Goal: Task Accomplishment & Management: Manage account settings

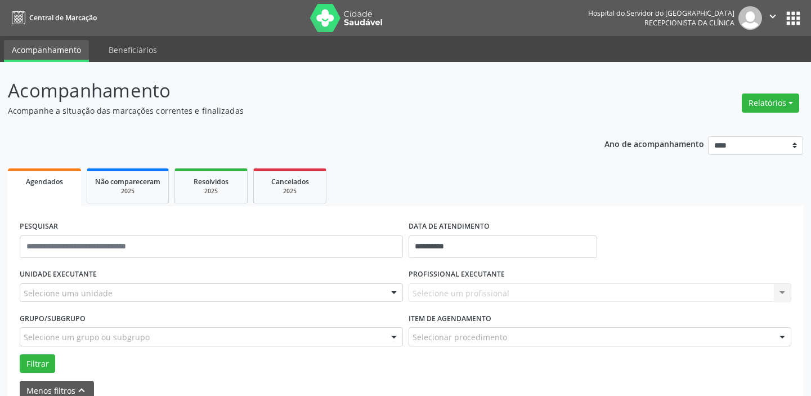
select select "*"
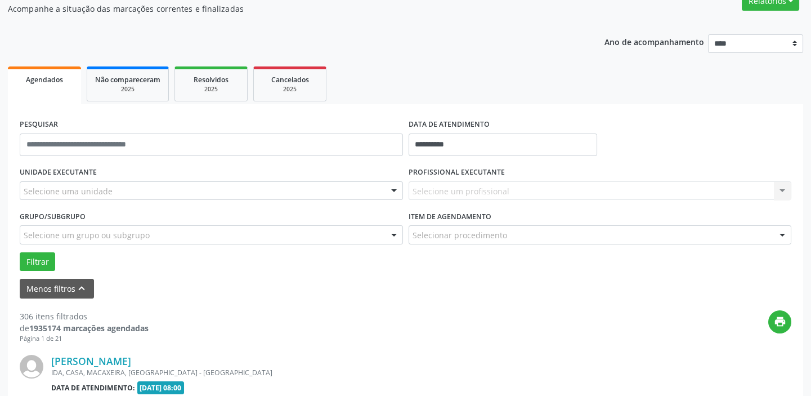
click at [146, 189] on div "Selecione uma unidade" at bounding box center [211, 190] width 383 height 19
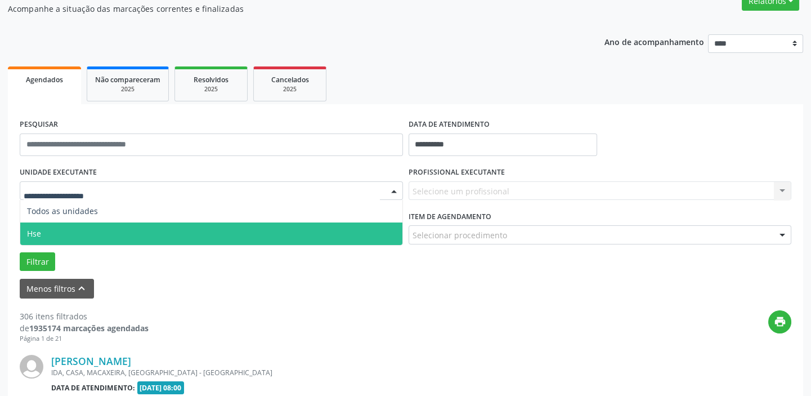
click at [132, 232] on span "Hse" at bounding box center [211, 233] width 382 height 23
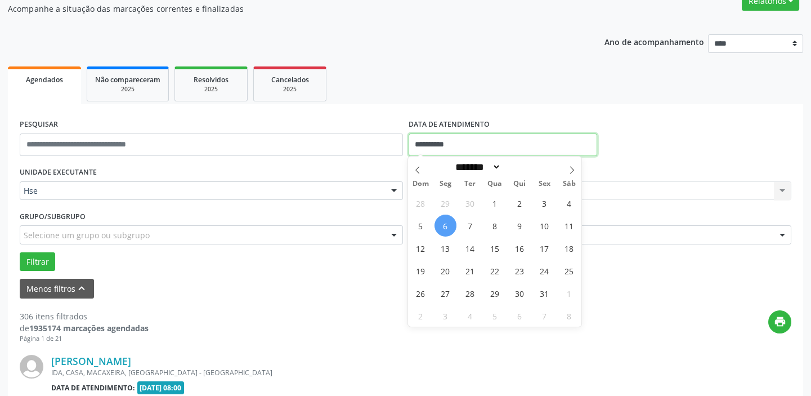
click at [474, 146] on input "**********" at bounding box center [503, 144] width 189 height 23
click at [441, 225] on span "6" at bounding box center [446, 225] width 22 height 22
type input "**********"
click at [447, 221] on span "6" at bounding box center [446, 225] width 22 height 22
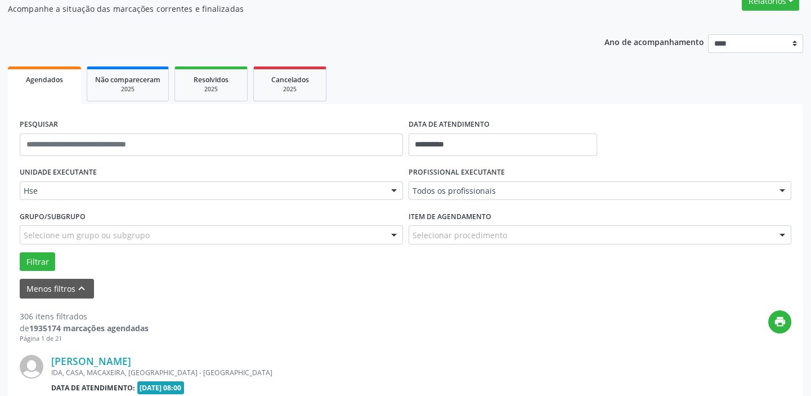
click at [447, 221] on label "Item de agendamento" at bounding box center [450, 216] width 83 height 17
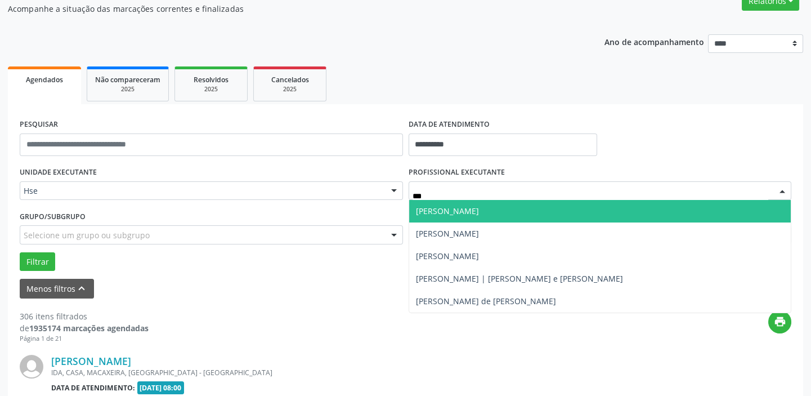
type input "****"
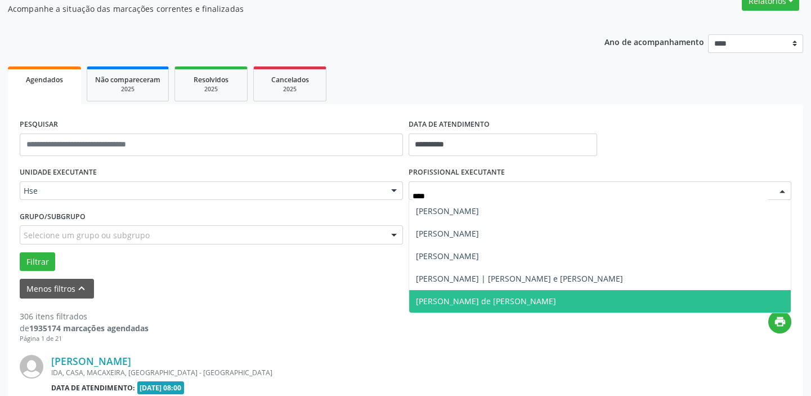
click at [536, 299] on span "[PERSON_NAME] de [PERSON_NAME]" at bounding box center [600, 301] width 382 height 23
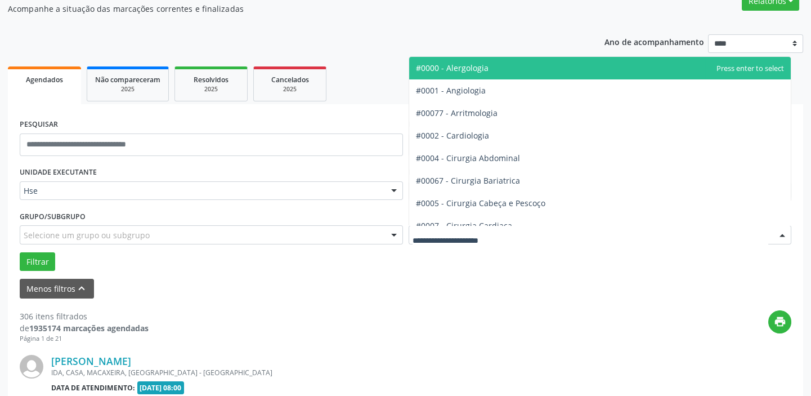
click at [514, 232] on div at bounding box center [600, 234] width 383 height 19
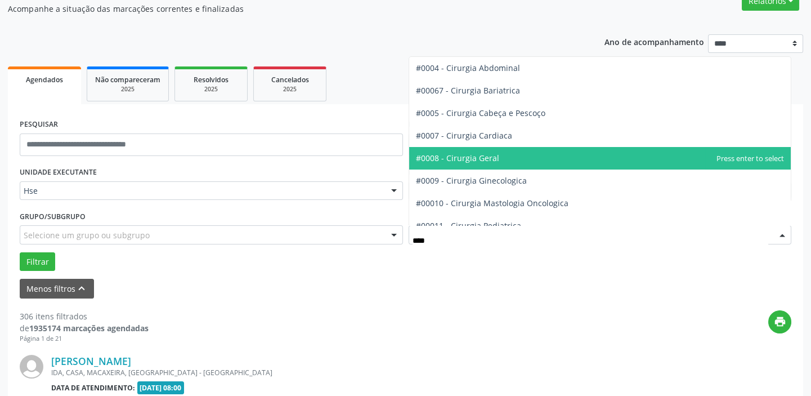
click at [512, 154] on span "#0008 - Cirurgia Geral" at bounding box center [600, 158] width 382 height 23
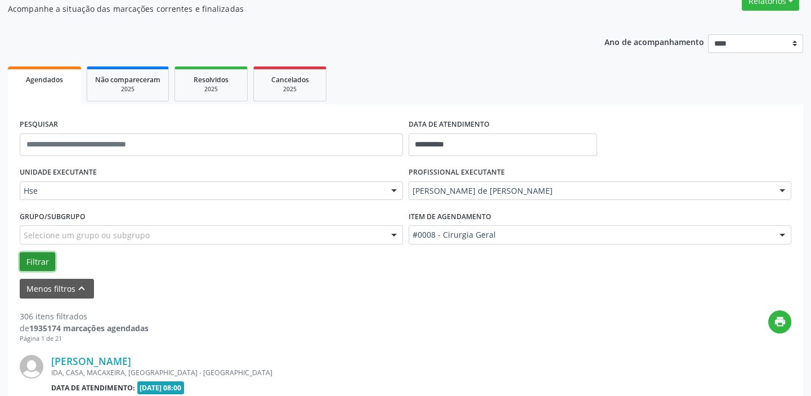
click at [28, 256] on button "Filtrar" at bounding box center [37, 261] width 35 height 19
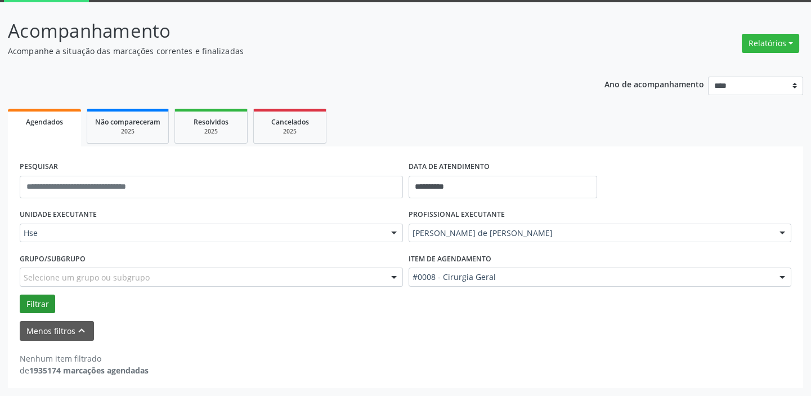
scroll to position [59, 0]
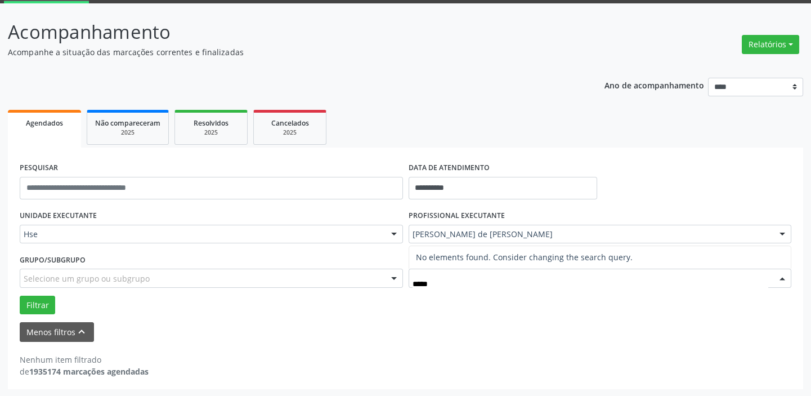
type input "****"
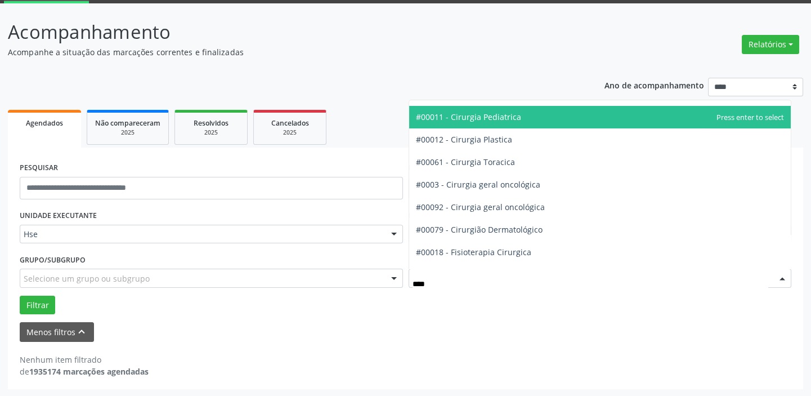
scroll to position [153, 0]
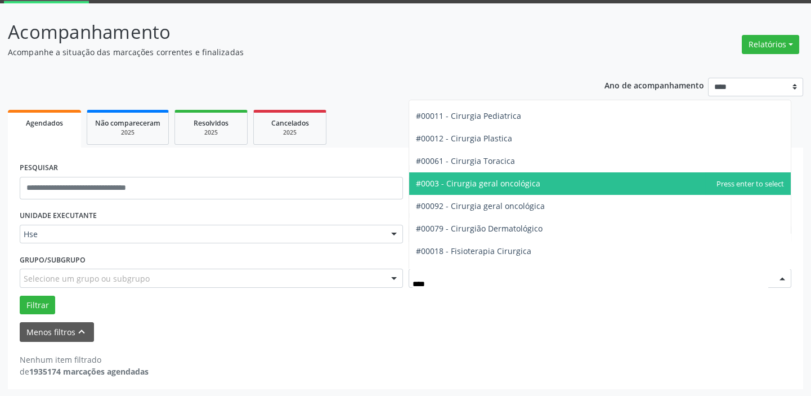
click at [505, 183] on span "#0003 - Cirurgia geral oncológica" at bounding box center [478, 183] width 124 height 11
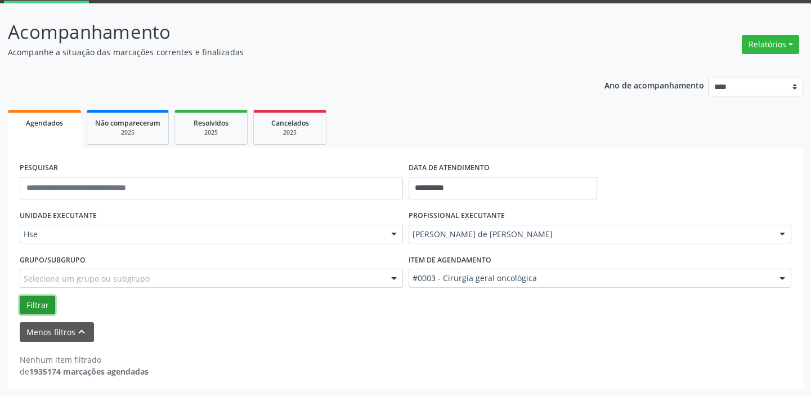
click at [42, 307] on button "Filtrar" at bounding box center [37, 304] width 35 height 19
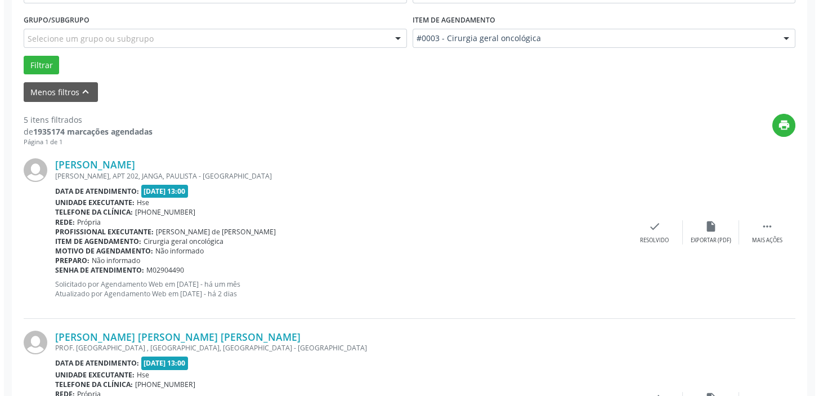
scroll to position [315, 0]
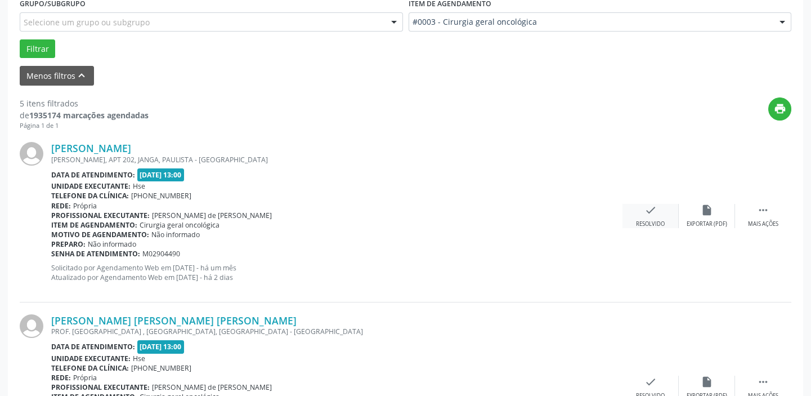
click at [642, 211] on div "check Resolvido" at bounding box center [651, 216] width 56 height 24
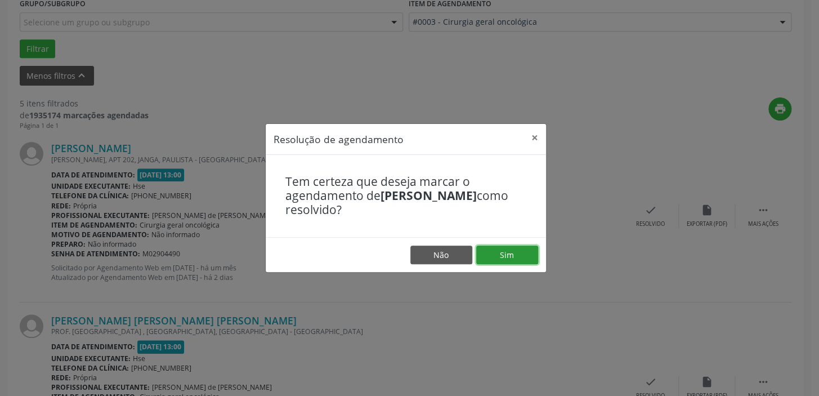
click at [511, 256] on button "Sim" at bounding box center [507, 254] width 62 height 19
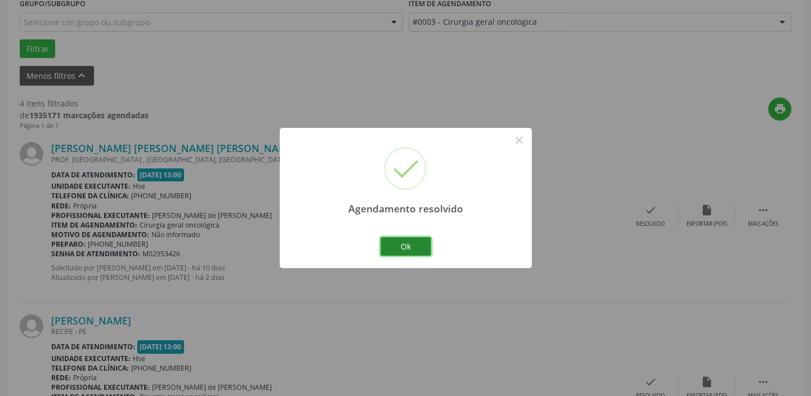
click at [416, 240] on button "Ok" at bounding box center [405, 246] width 51 height 19
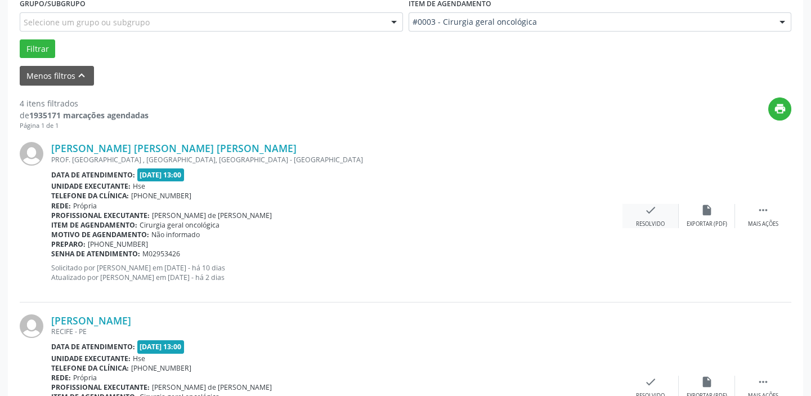
click at [647, 213] on icon "check" at bounding box center [650, 210] width 12 height 12
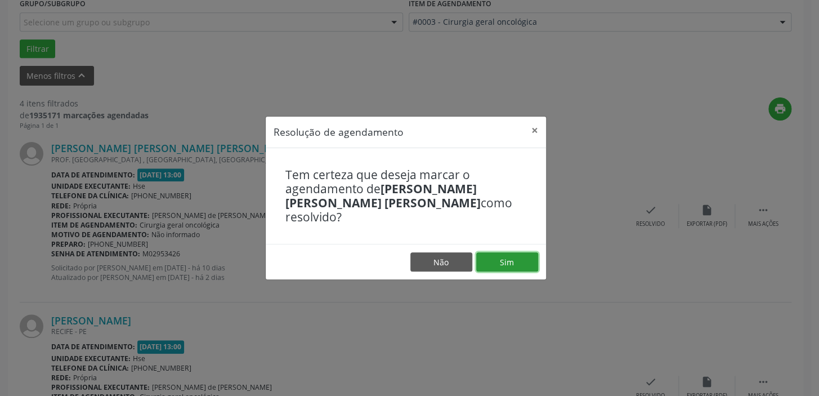
click at [535, 254] on button "Sim" at bounding box center [507, 261] width 62 height 19
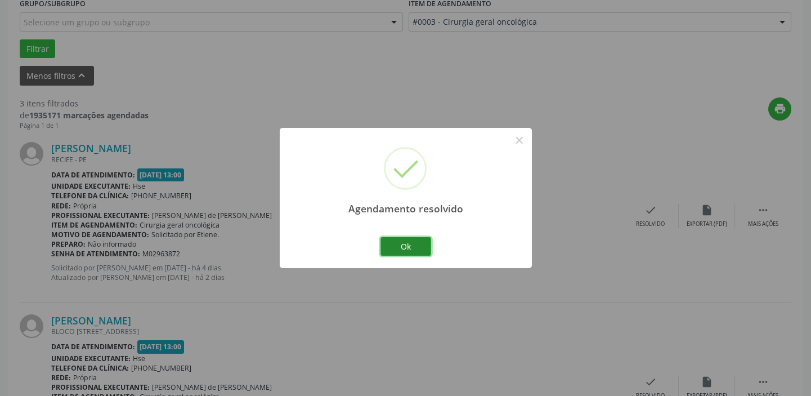
click at [423, 243] on button "Ok" at bounding box center [405, 246] width 51 height 19
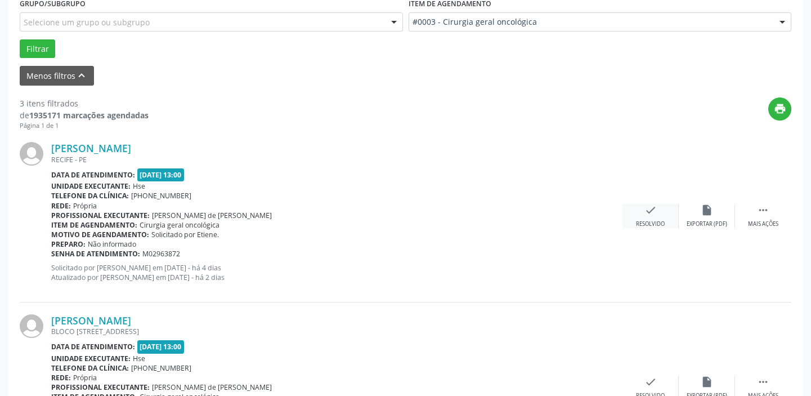
click at [642, 212] on div "check Resolvido" at bounding box center [651, 216] width 56 height 24
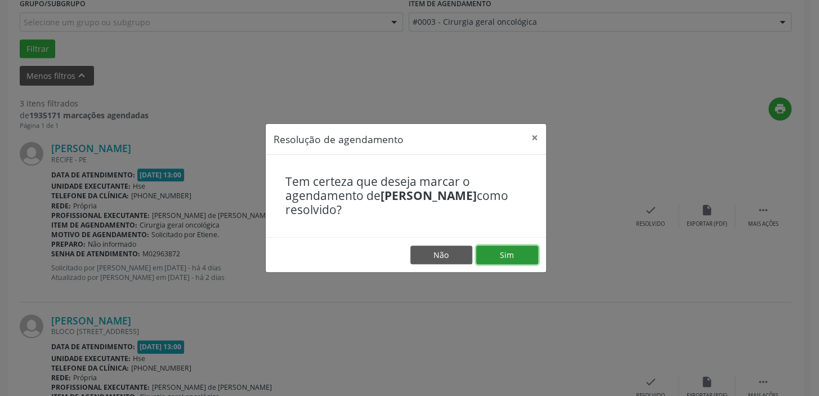
click at [496, 258] on button "Sim" at bounding box center [507, 254] width 62 height 19
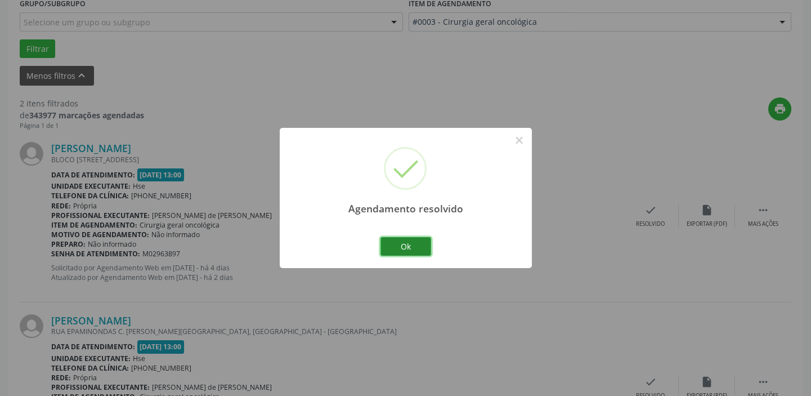
click at [416, 239] on button "Ok" at bounding box center [405, 246] width 51 height 19
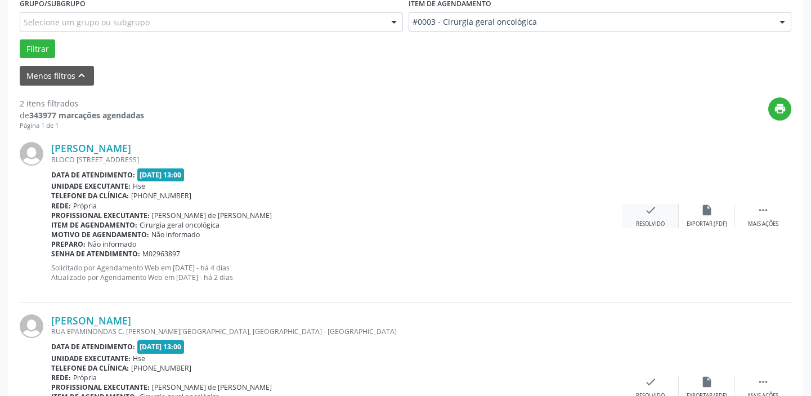
click at [658, 210] on div "check Resolvido" at bounding box center [651, 216] width 56 height 24
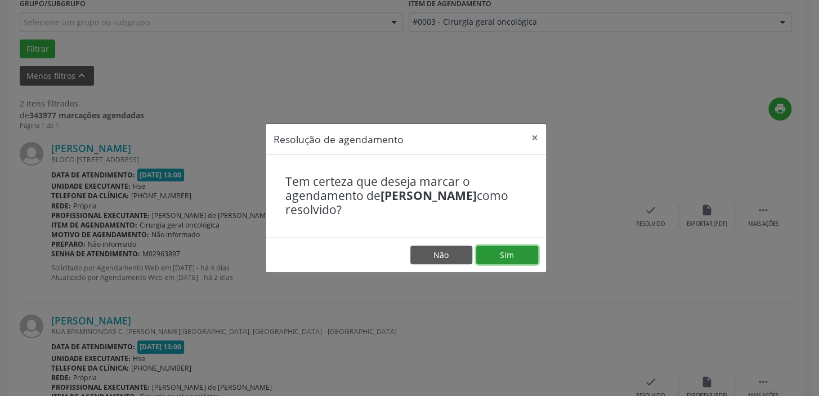
click at [496, 257] on button "Sim" at bounding box center [507, 254] width 62 height 19
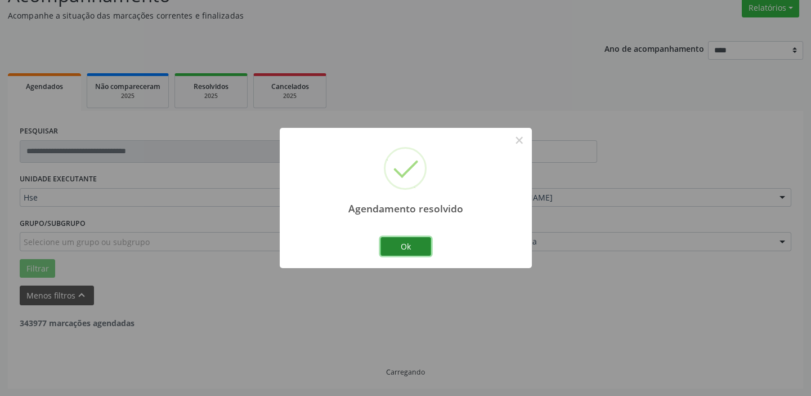
scroll to position [240, 0]
click at [425, 247] on button "Ok" at bounding box center [405, 246] width 51 height 19
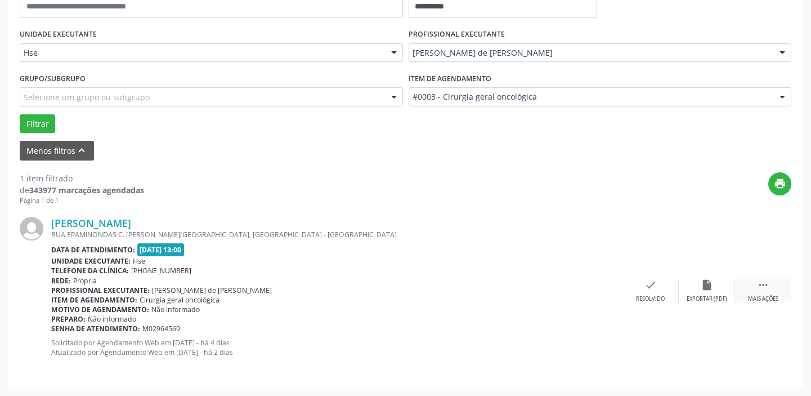
click at [763, 298] on div "Mais ações" at bounding box center [763, 299] width 30 height 8
click at [714, 290] on div "alarm_off Não compareceu" at bounding box center [707, 291] width 56 height 24
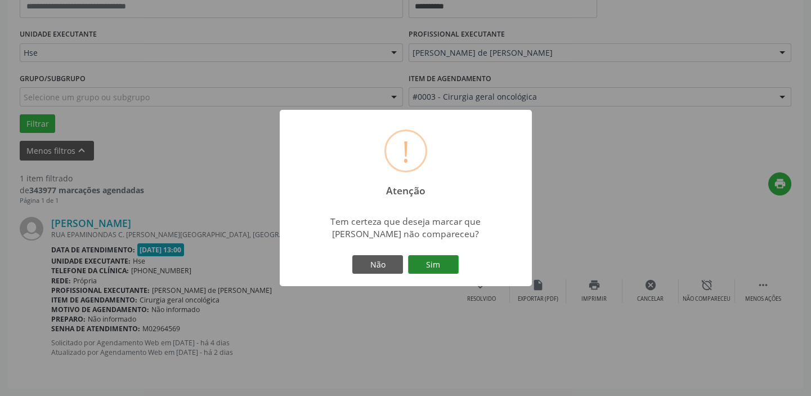
click at [441, 267] on button "Sim" at bounding box center [433, 264] width 51 height 19
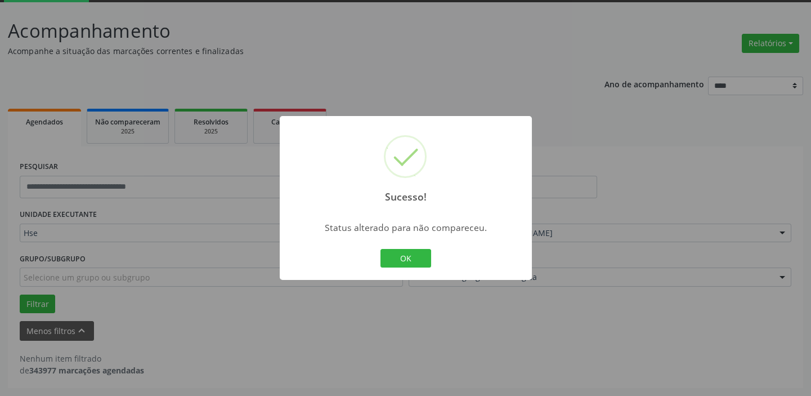
scroll to position [59, 0]
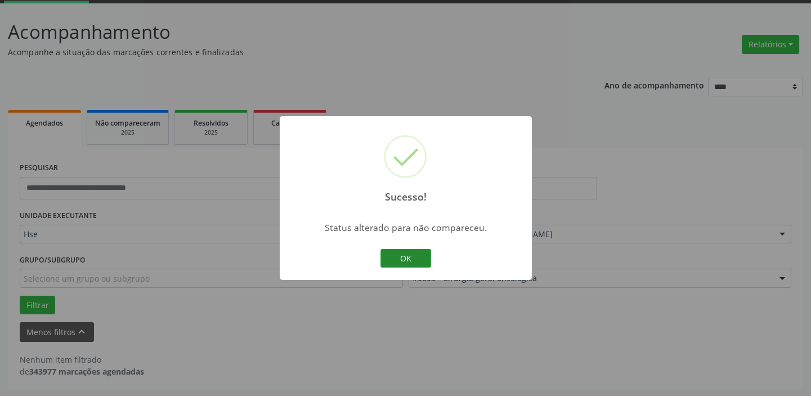
click at [422, 258] on button "OK" at bounding box center [405, 258] width 51 height 19
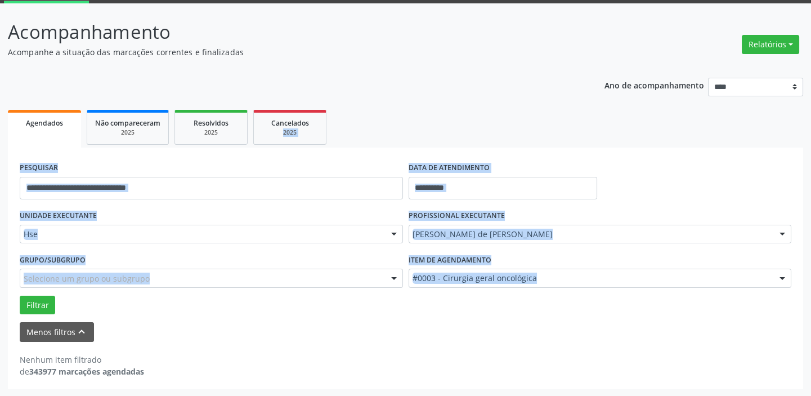
drag, startPoint x: 782, startPoint y: 121, endPoint x: 818, endPoint y: 332, distance: 214.0
click at [811, 337] on html "**********" at bounding box center [405, 139] width 811 height 396
click at [433, 65] on div "**********" at bounding box center [405, 203] width 795 height 371
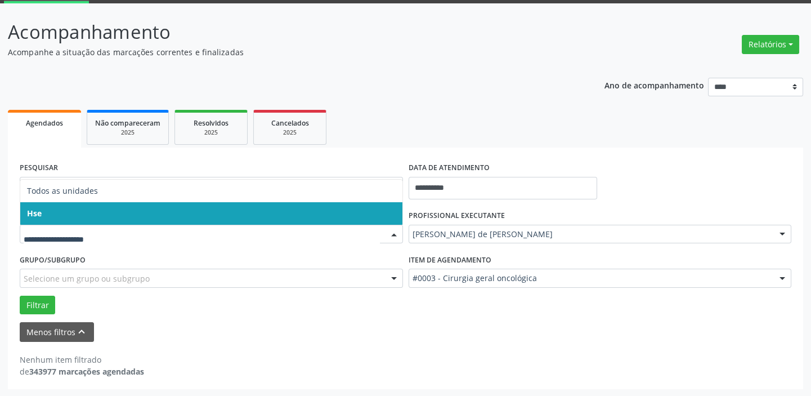
click at [250, 211] on span "Hse" at bounding box center [211, 213] width 382 height 23
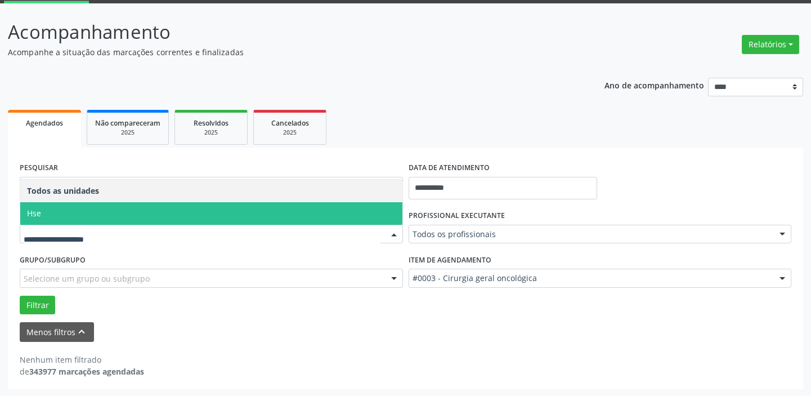
click at [171, 206] on span "Hse" at bounding box center [211, 213] width 382 height 23
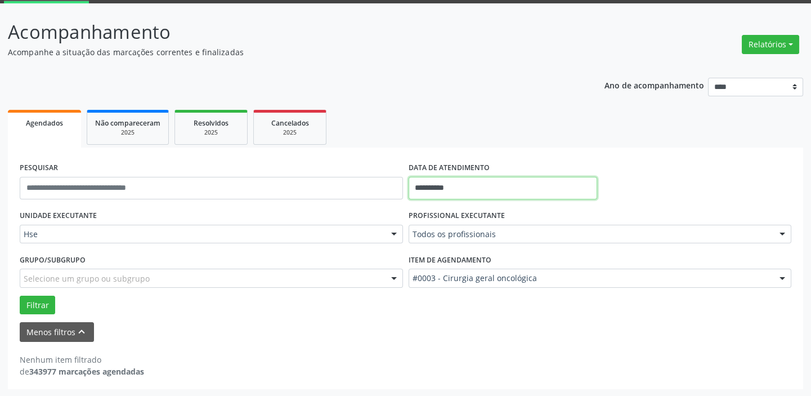
click at [477, 185] on input "**********" at bounding box center [503, 188] width 189 height 23
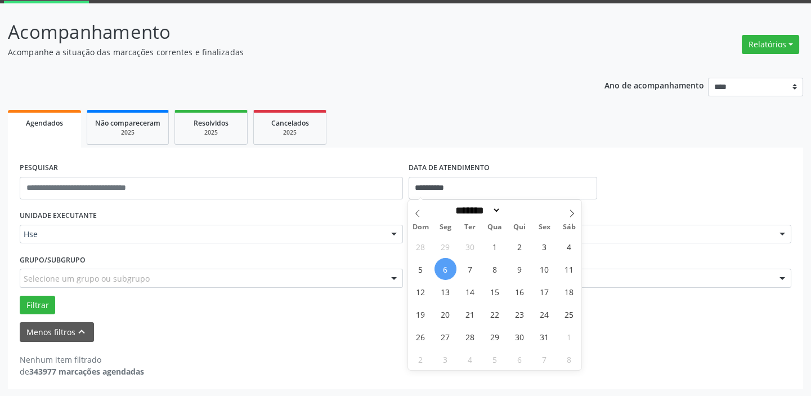
click at [447, 264] on span "6" at bounding box center [446, 269] width 22 height 22
type input "**********"
click at [447, 264] on span "6" at bounding box center [446, 269] width 22 height 22
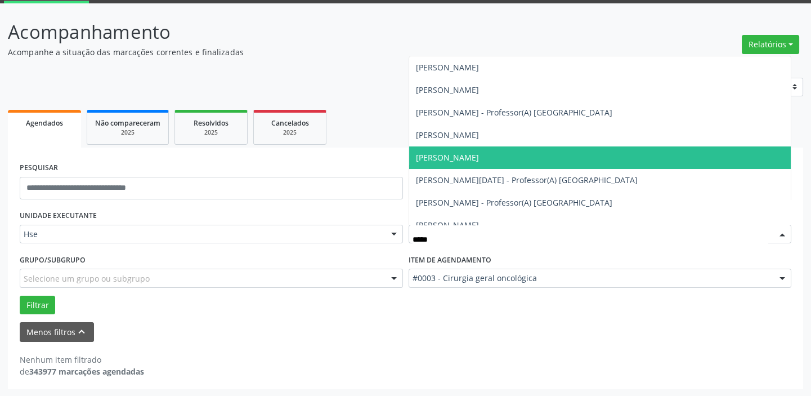
type input "******"
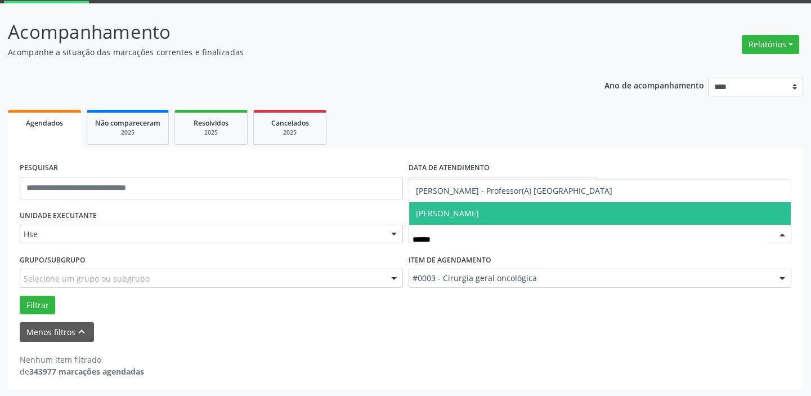
click at [491, 210] on span "[PERSON_NAME]" at bounding box center [600, 213] width 382 height 23
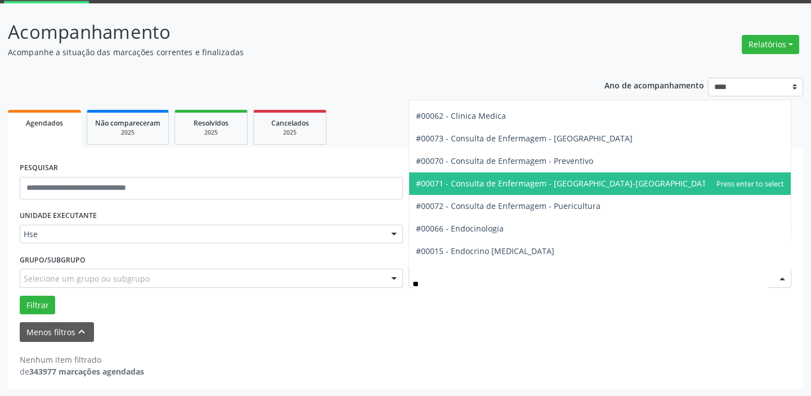
scroll to position [0, 0]
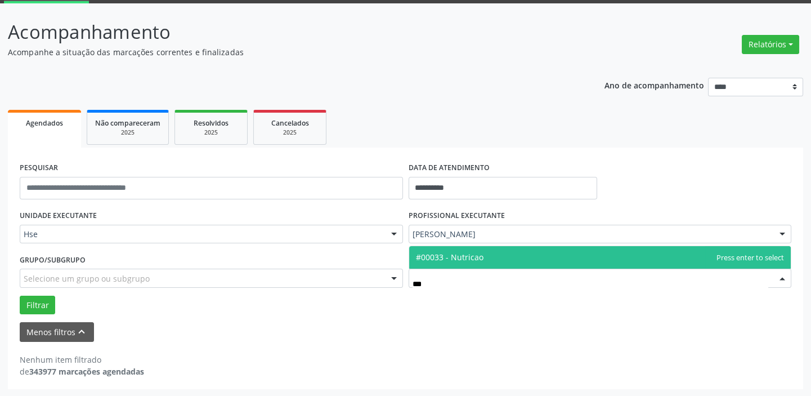
type input "****"
click at [550, 253] on span "#00033 - Nutricao" at bounding box center [600, 257] width 382 height 23
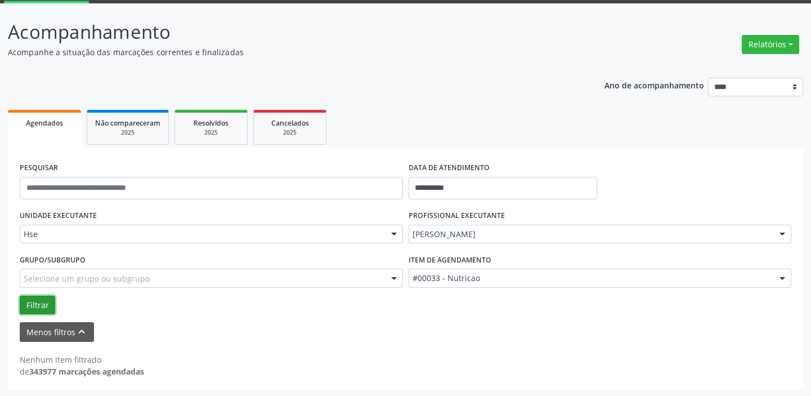
click at [44, 304] on button "Filtrar" at bounding box center [37, 304] width 35 height 19
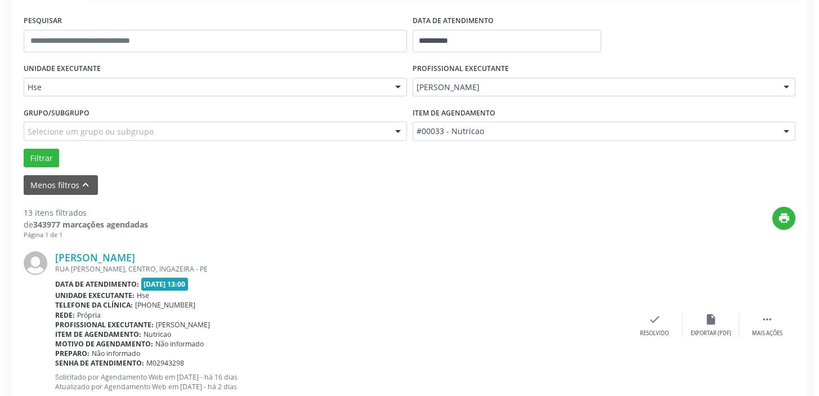
scroll to position [212, 0]
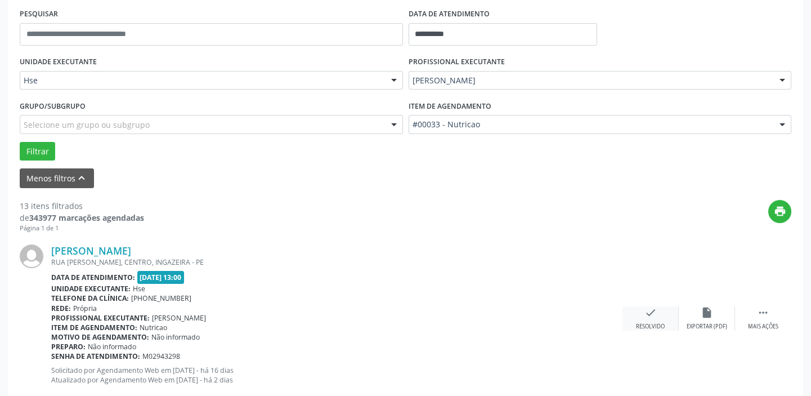
click at [645, 321] on div "check Resolvido" at bounding box center [651, 318] width 56 height 24
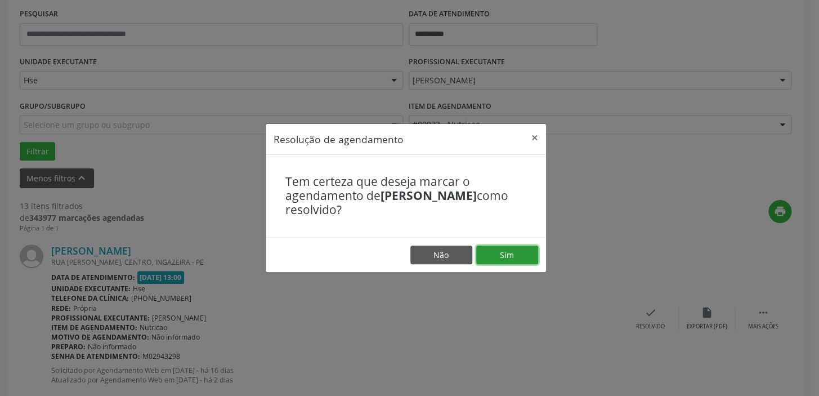
click at [510, 257] on button "Sim" at bounding box center [507, 254] width 62 height 19
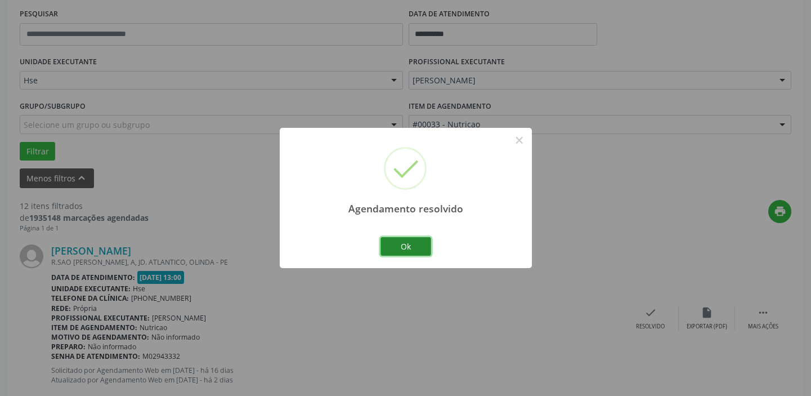
click at [404, 250] on button "Ok" at bounding box center [405, 246] width 51 height 19
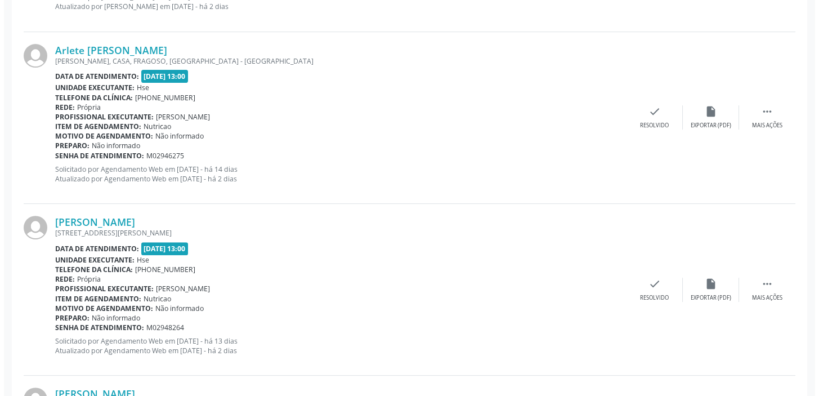
scroll to position [979, 0]
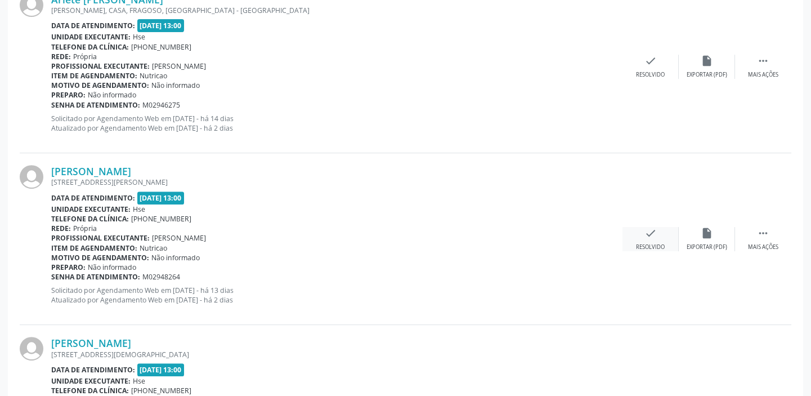
click at [644, 239] on div "check Resolvido" at bounding box center [651, 239] width 56 height 24
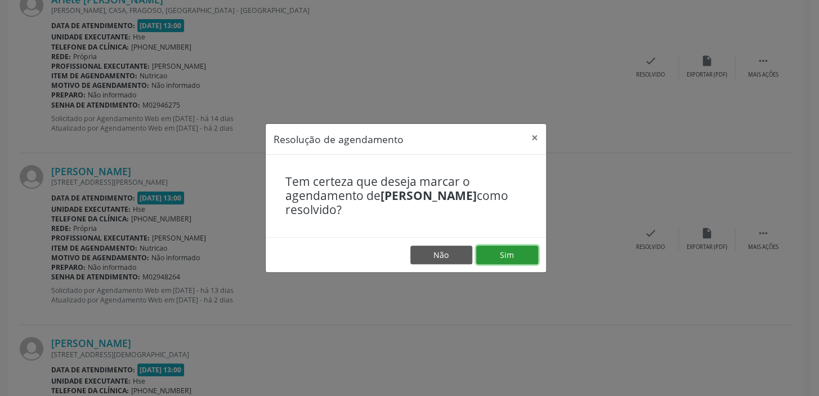
click at [522, 252] on button "Sim" at bounding box center [507, 254] width 62 height 19
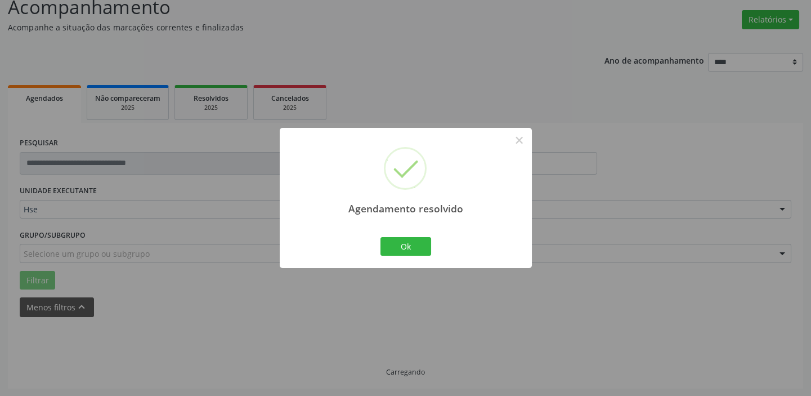
scroll to position [95, 0]
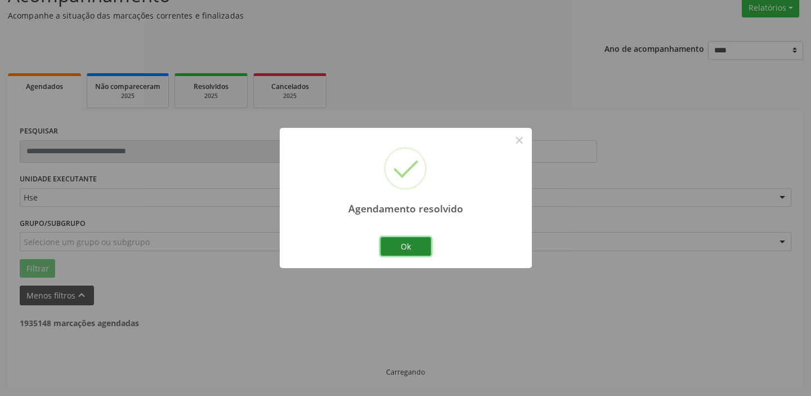
click at [408, 243] on button "Ok" at bounding box center [405, 246] width 51 height 19
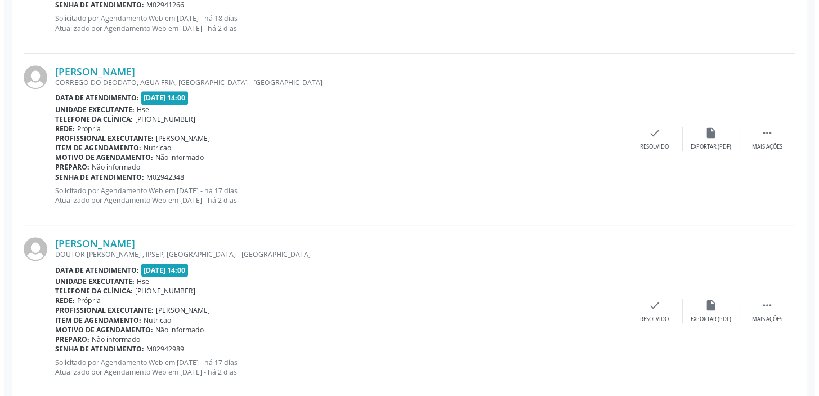
scroll to position [1784, 0]
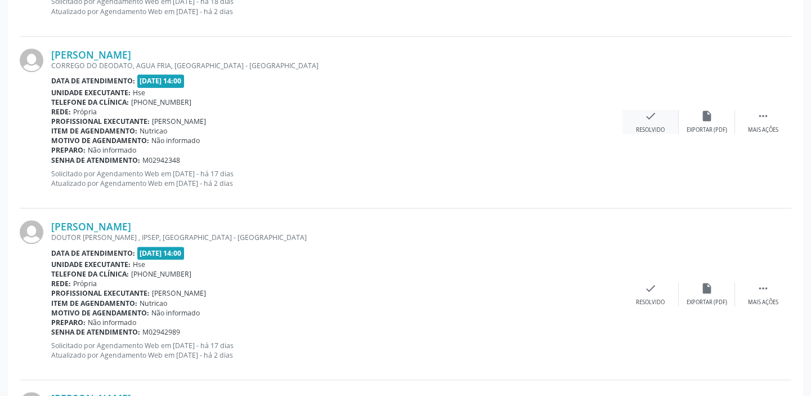
click at [661, 118] on div "check Resolvido" at bounding box center [651, 122] width 56 height 24
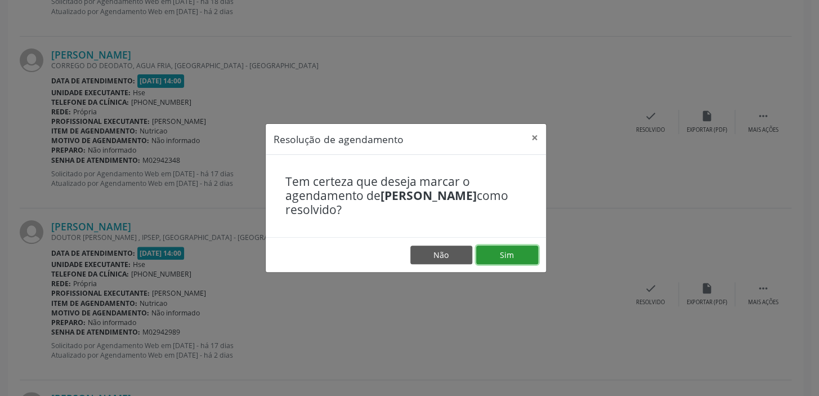
click at [512, 248] on button "Sim" at bounding box center [507, 254] width 62 height 19
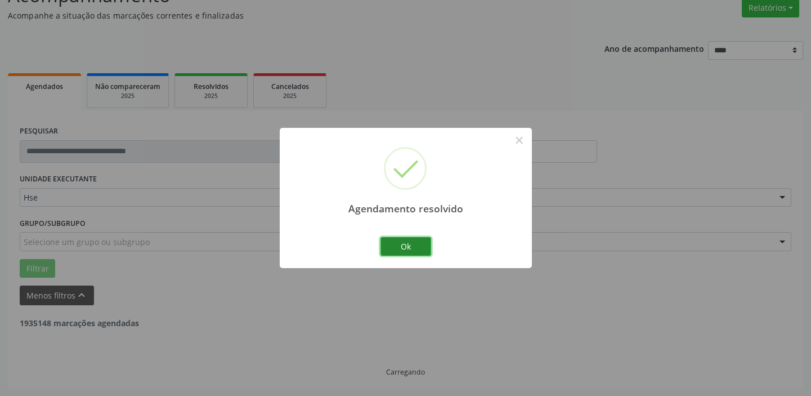
click at [401, 246] on button "Ok" at bounding box center [405, 246] width 51 height 19
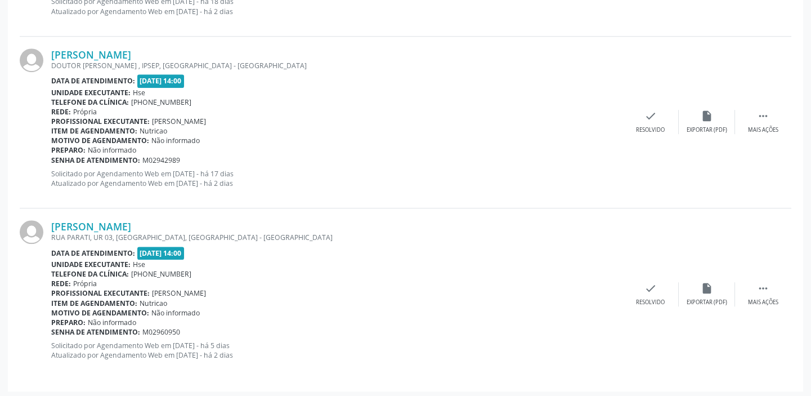
scroll to position [1785, 0]
click at [776, 291] on div " Mais ações" at bounding box center [763, 293] width 56 height 24
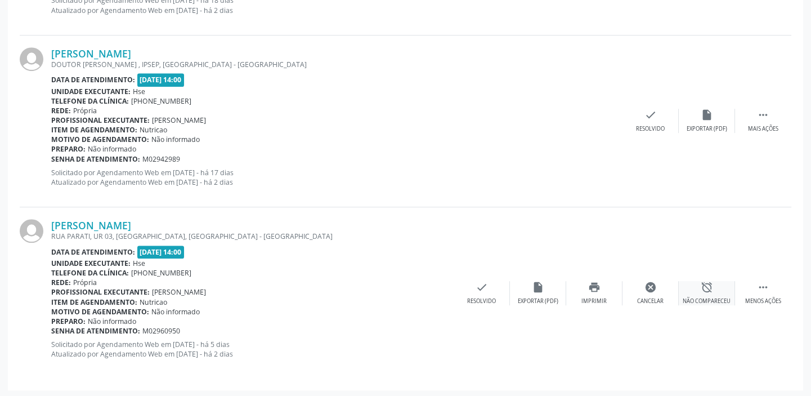
click at [710, 287] on icon "alarm_off" at bounding box center [707, 287] width 12 height 12
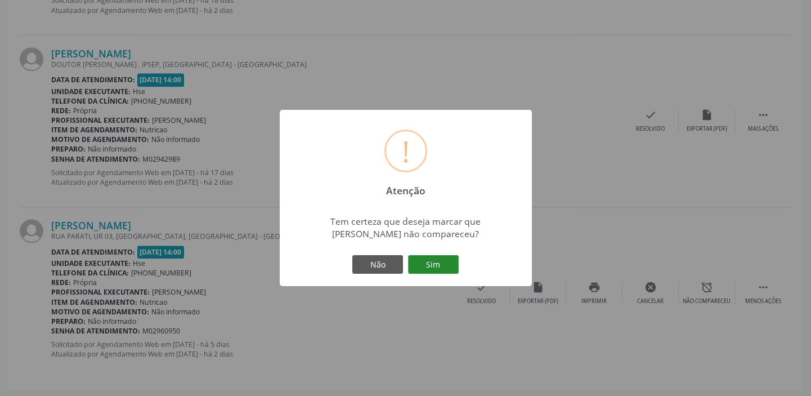
click at [438, 263] on button "Sim" at bounding box center [433, 264] width 51 height 19
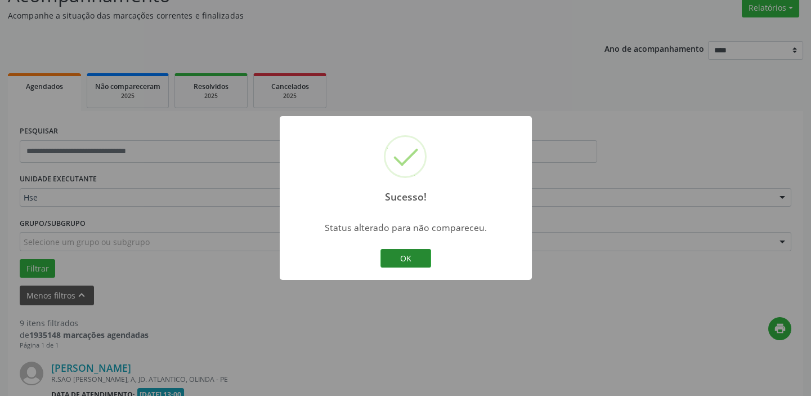
scroll to position [1614, 0]
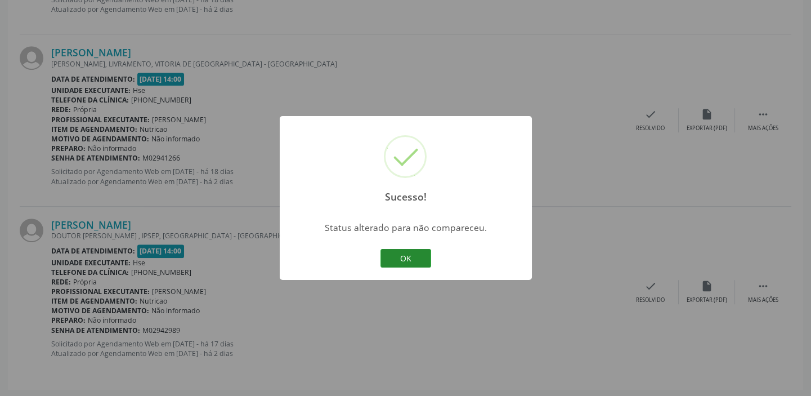
click at [426, 264] on button "OK" at bounding box center [405, 258] width 51 height 19
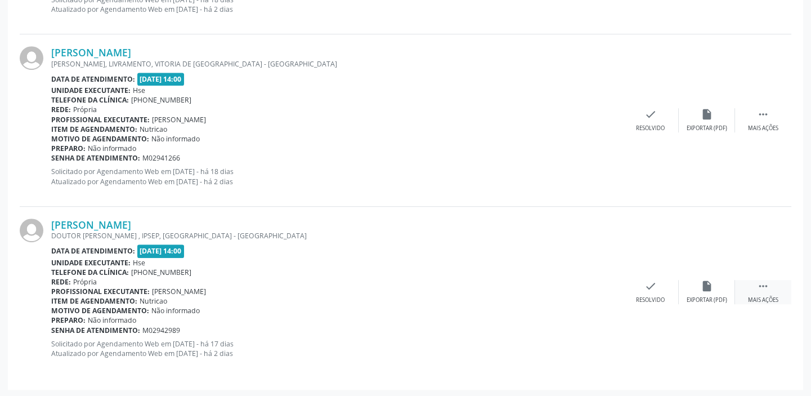
click at [769, 284] on div " Mais ações" at bounding box center [763, 292] width 56 height 24
click at [703, 289] on icon "alarm_off" at bounding box center [707, 286] width 12 height 12
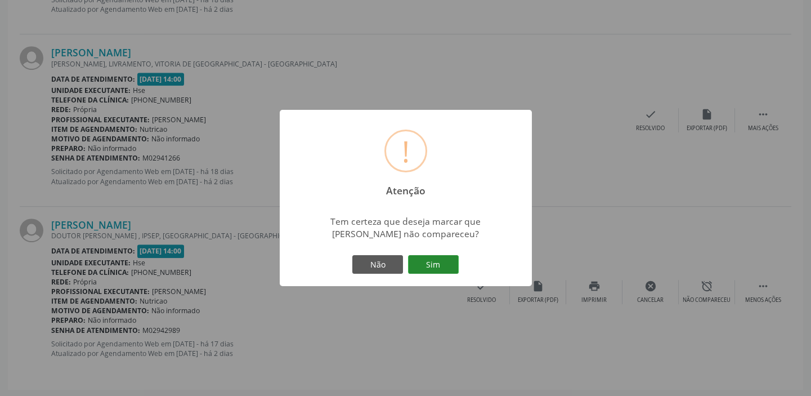
click at [438, 264] on button "Sim" at bounding box center [433, 264] width 51 height 19
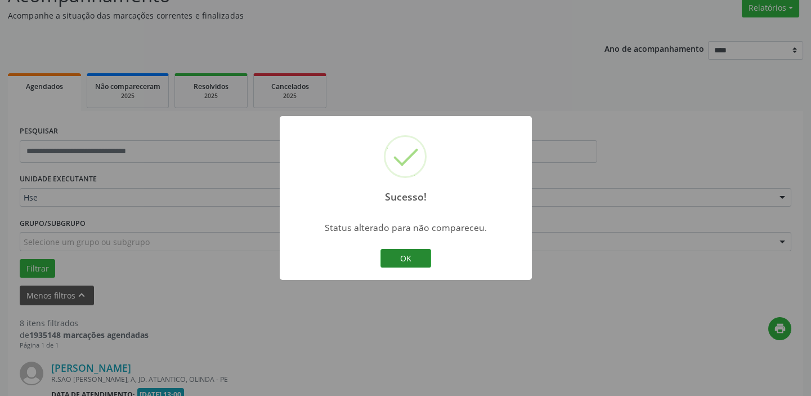
scroll to position [1441, 0]
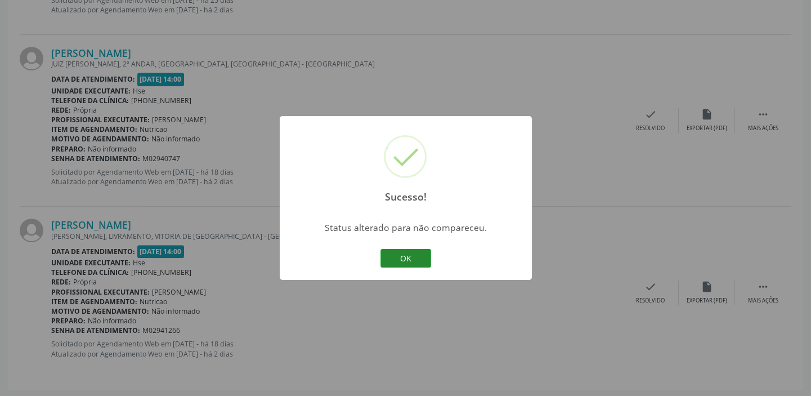
click at [411, 258] on button "OK" at bounding box center [405, 258] width 51 height 19
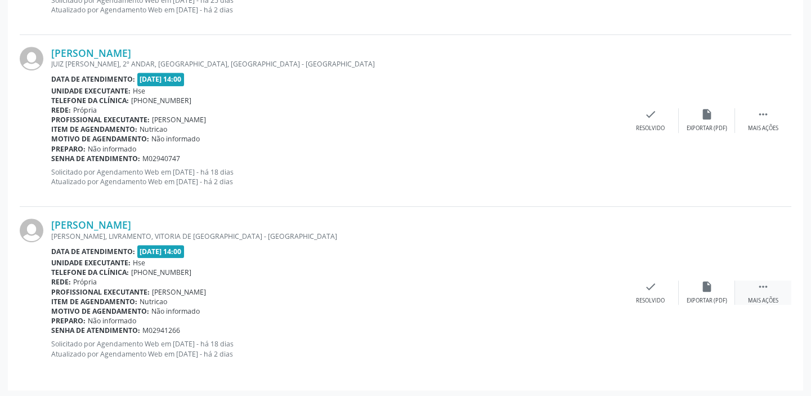
click at [773, 293] on div " Mais ações" at bounding box center [763, 292] width 56 height 24
click at [715, 292] on div "alarm_off Não compareceu" at bounding box center [707, 292] width 56 height 24
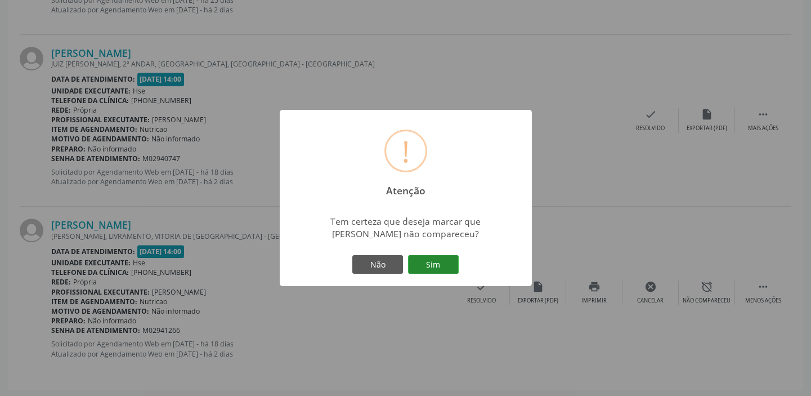
click at [444, 269] on button "Sim" at bounding box center [433, 264] width 51 height 19
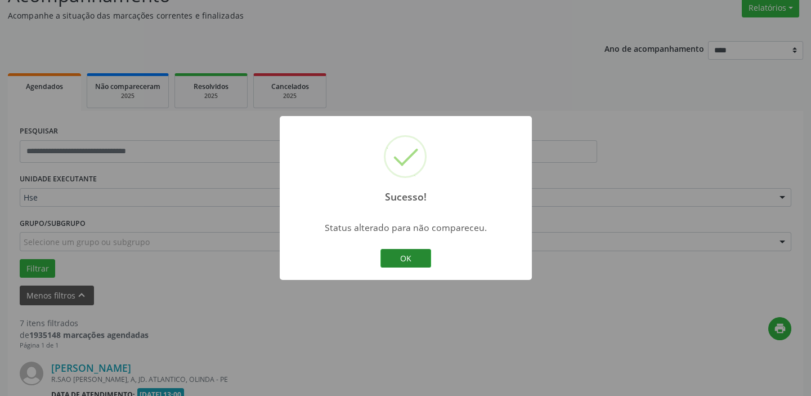
scroll to position [1270, 0]
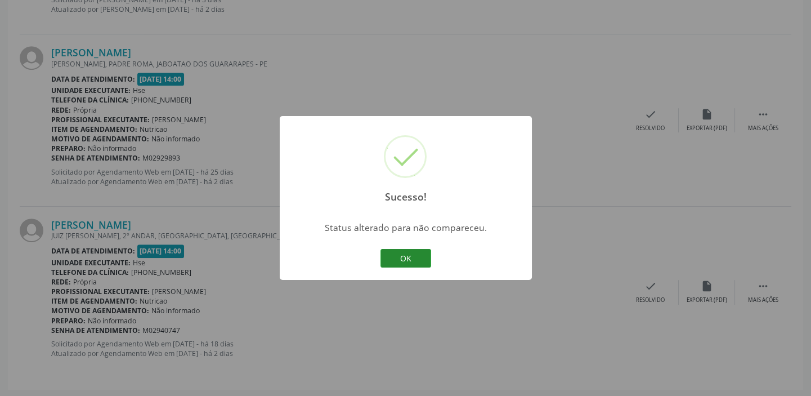
click at [405, 256] on button "OK" at bounding box center [405, 258] width 51 height 19
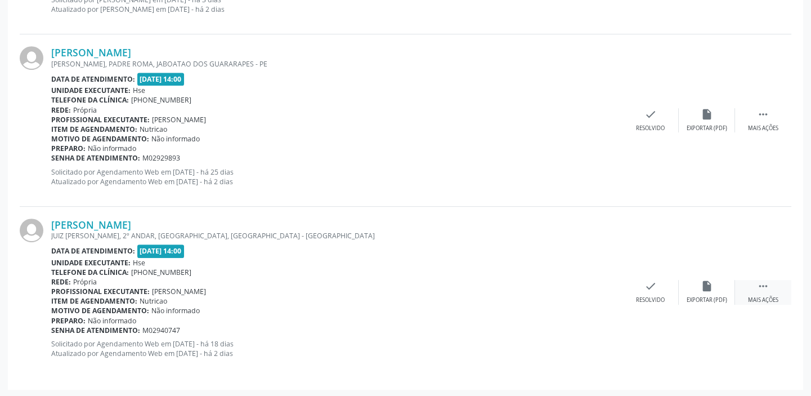
click at [760, 284] on icon "" at bounding box center [763, 286] width 12 height 12
click at [719, 288] on div "alarm_off Não compareceu" at bounding box center [707, 292] width 56 height 24
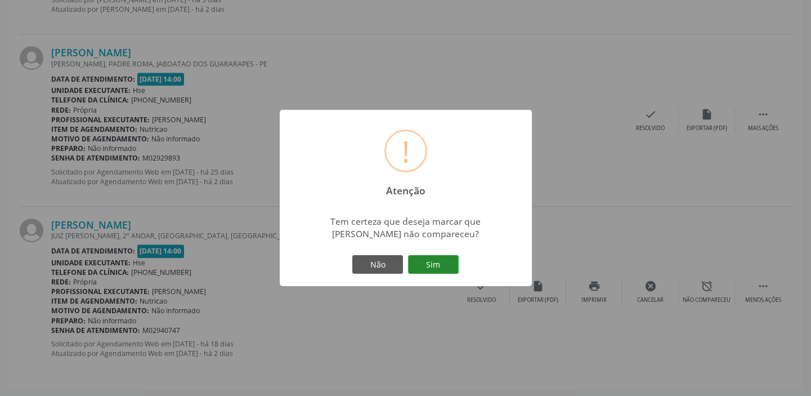
click at [423, 266] on button "Sim" at bounding box center [433, 264] width 51 height 19
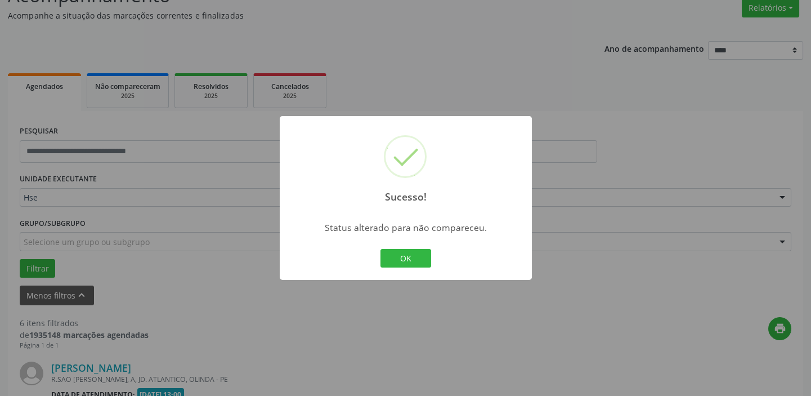
scroll to position [1098, 0]
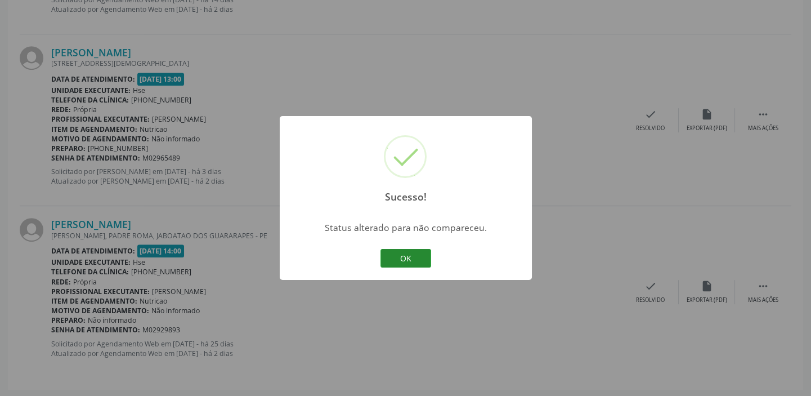
click at [402, 261] on button "OK" at bounding box center [405, 258] width 51 height 19
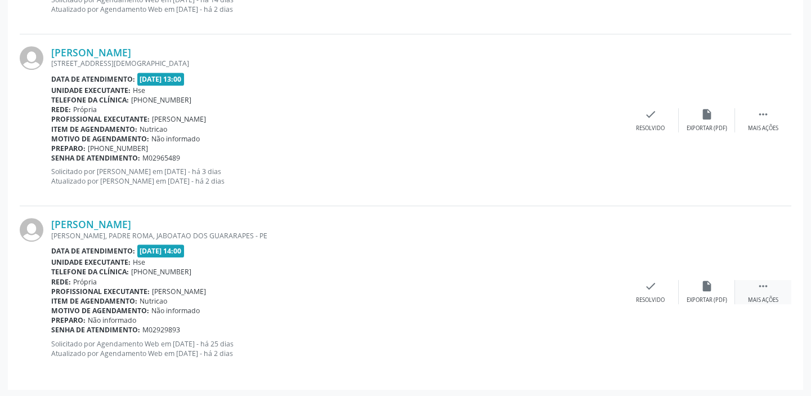
click at [757, 286] on icon "" at bounding box center [763, 286] width 12 height 12
click at [711, 285] on icon "alarm_off" at bounding box center [707, 286] width 12 height 12
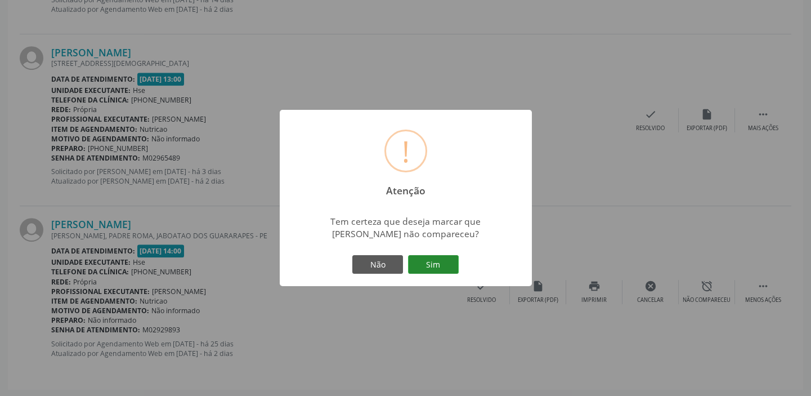
click at [440, 264] on button "Sim" at bounding box center [433, 264] width 51 height 19
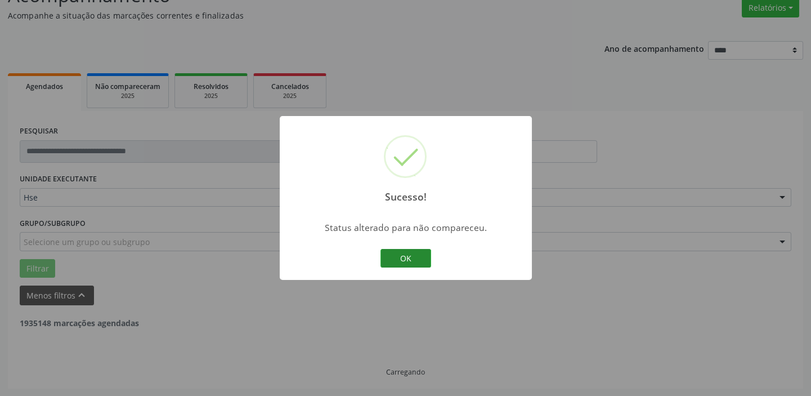
scroll to position [926, 0]
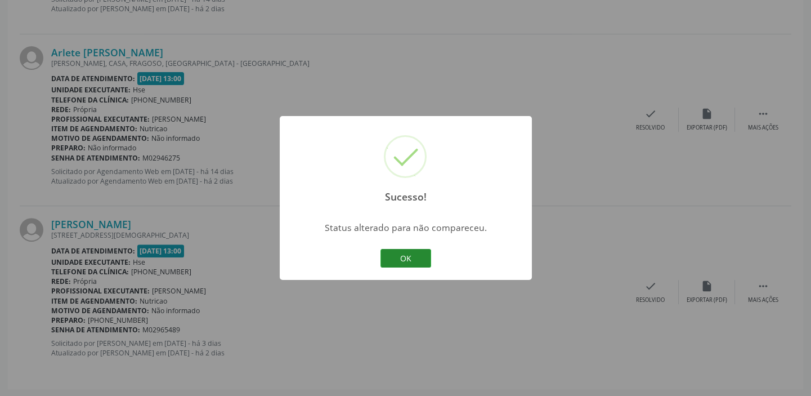
click at [401, 257] on button "OK" at bounding box center [405, 258] width 51 height 19
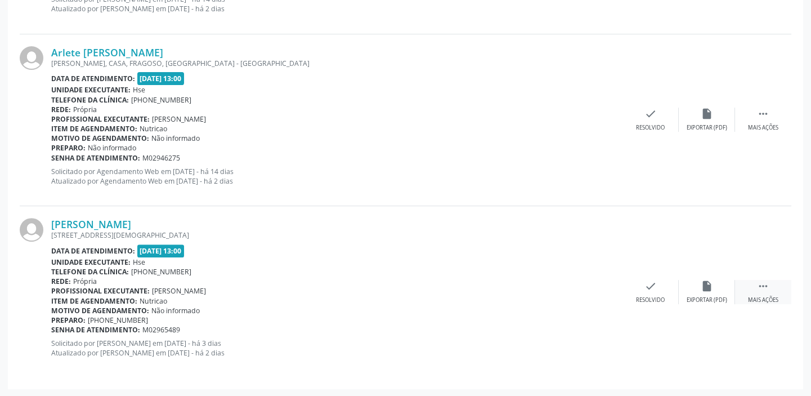
click at [772, 290] on div " Mais ações" at bounding box center [763, 292] width 56 height 24
click at [709, 289] on icon "alarm_off" at bounding box center [707, 286] width 12 height 12
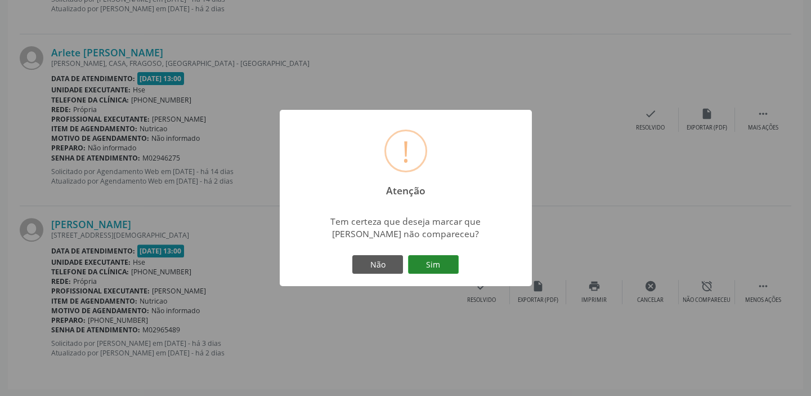
click at [438, 262] on button "Sim" at bounding box center [433, 264] width 51 height 19
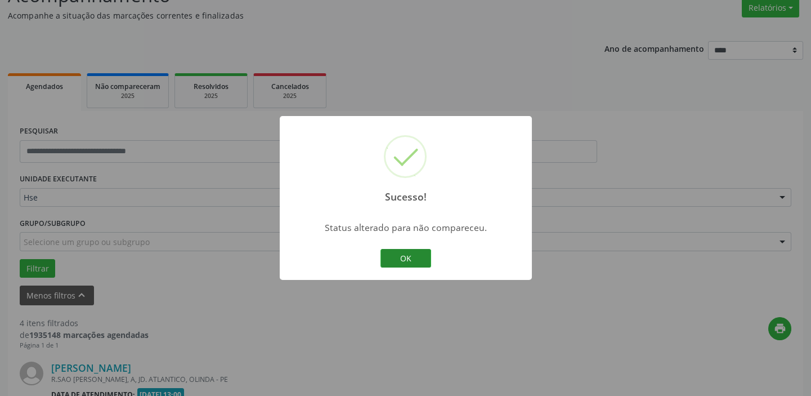
scroll to position [754, 0]
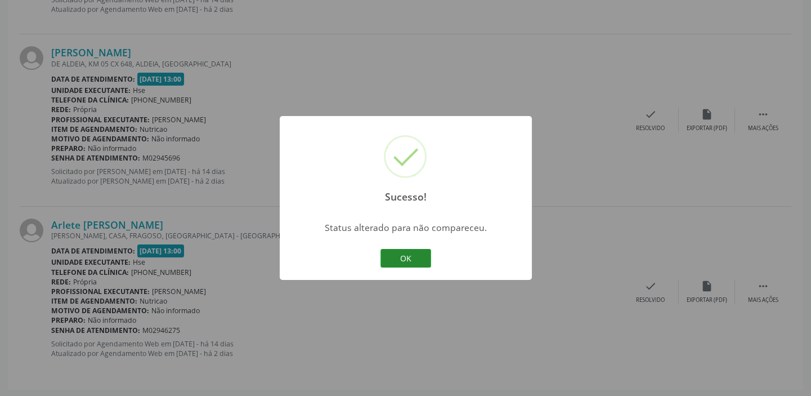
click at [417, 260] on button "OK" at bounding box center [405, 258] width 51 height 19
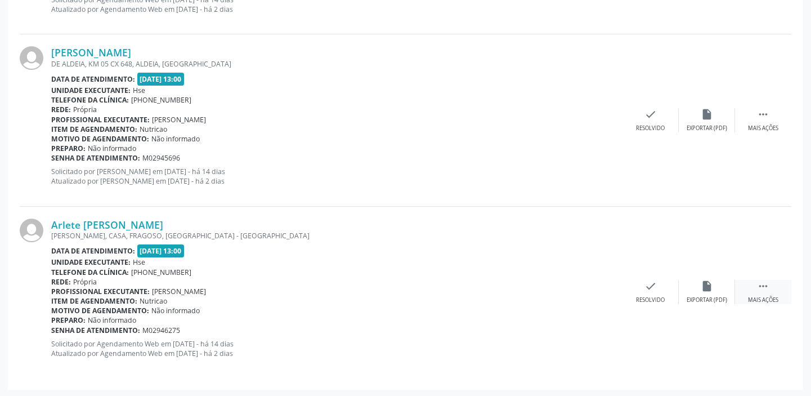
click at [765, 296] on div "Mais ações" at bounding box center [763, 300] width 30 height 8
click at [713, 285] on icon "alarm_off" at bounding box center [707, 286] width 12 height 12
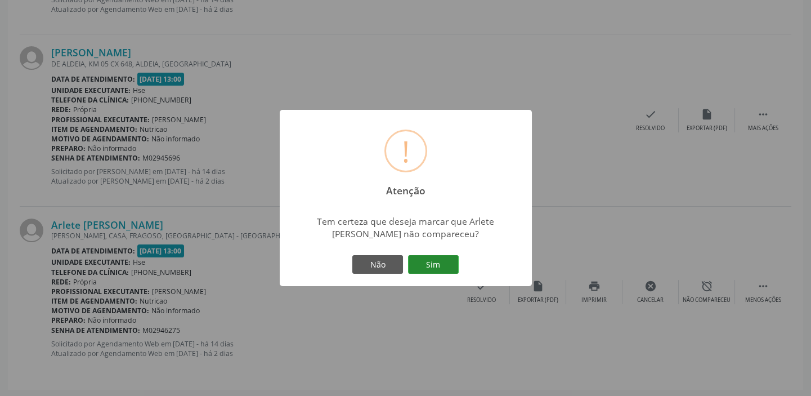
click at [429, 267] on button "Sim" at bounding box center [433, 264] width 51 height 19
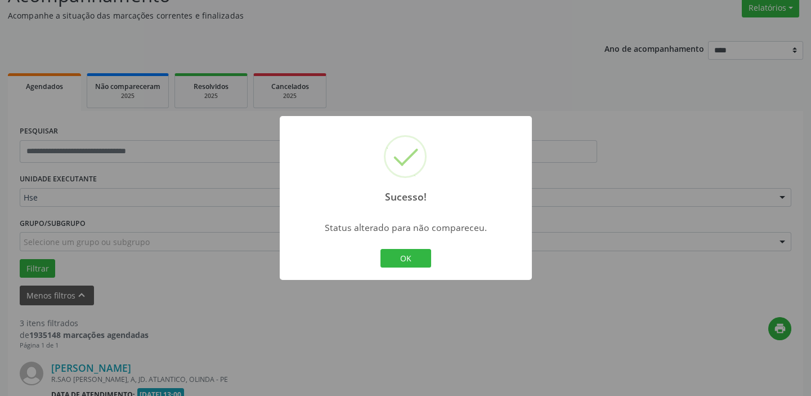
scroll to position [583, 0]
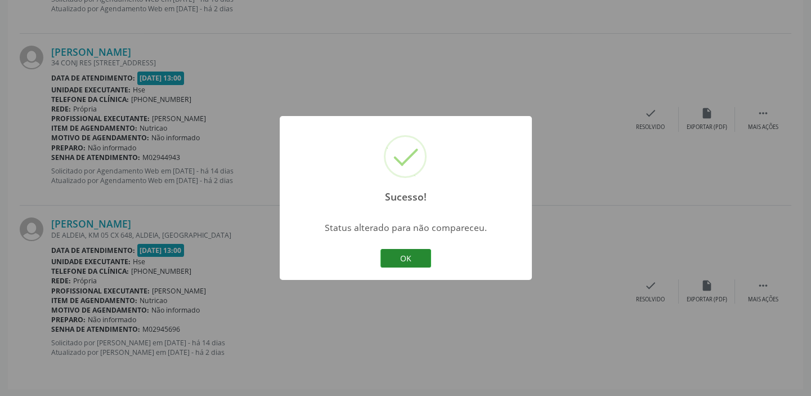
click at [415, 258] on button "OK" at bounding box center [405, 258] width 51 height 19
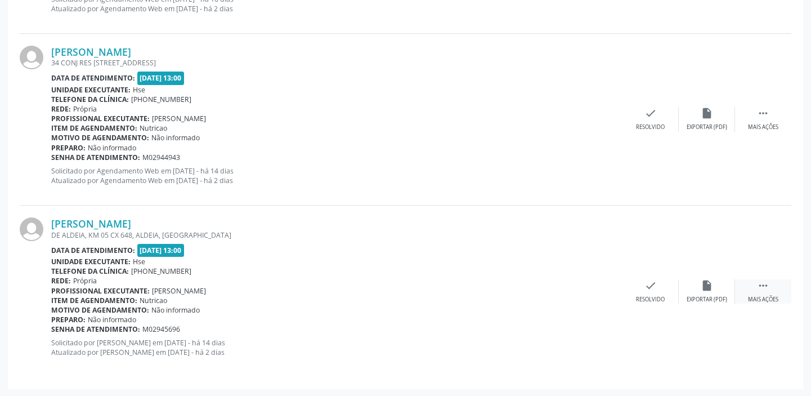
click at [770, 289] on div " Mais ações" at bounding box center [763, 291] width 56 height 24
click at [717, 279] on div "alarm_off Não compareceu" at bounding box center [707, 291] width 56 height 24
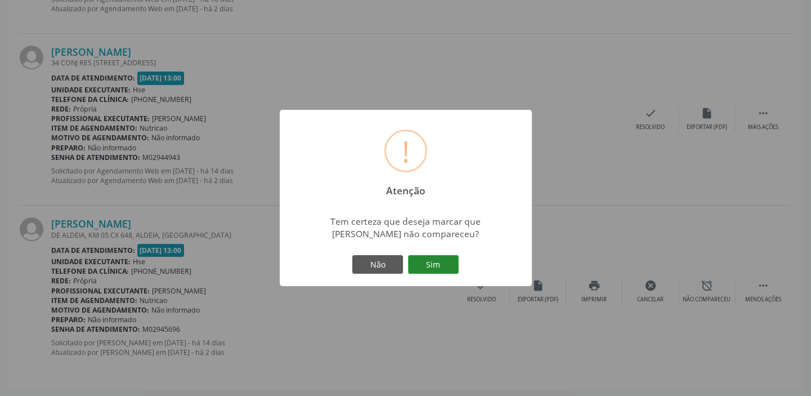
click at [440, 265] on button "Sim" at bounding box center [433, 264] width 51 height 19
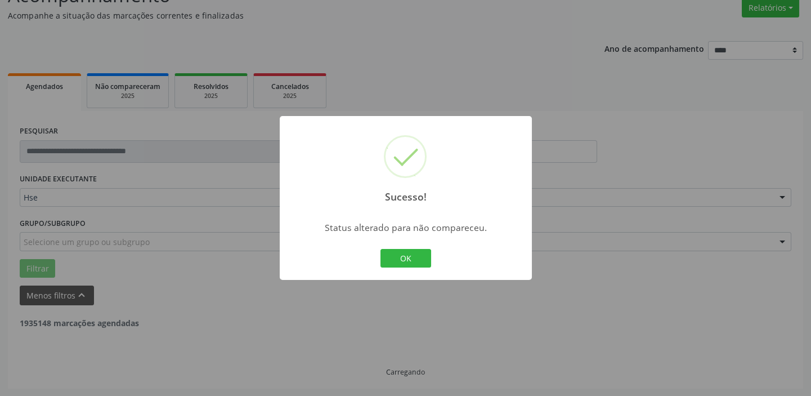
scroll to position [411, 0]
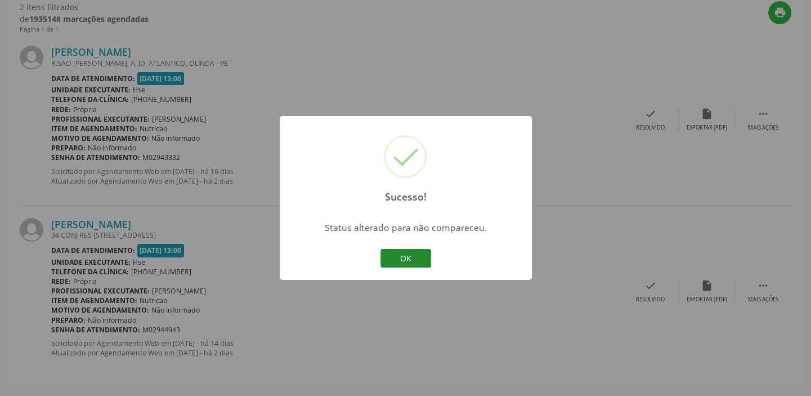
click at [426, 257] on button "OK" at bounding box center [405, 258] width 51 height 19
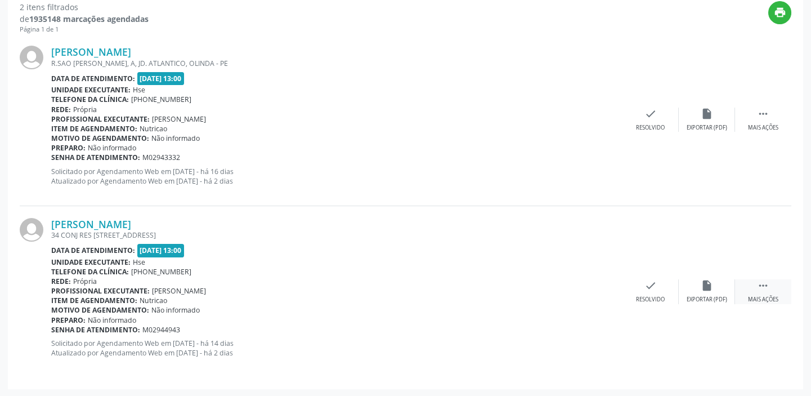
click at [750, 292] on div " Mais ações" at bounding box center [763, 291] width 56 height 24
click at [709, 288] on icon "alarm_off" at bounding box center [707, 285] width 12 height 12
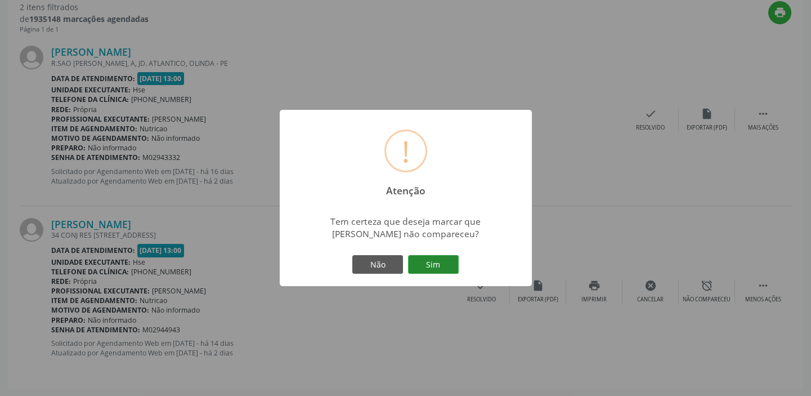
click at [450, 265] on button "Sim" at bounding box center [433, 264] width 51 height 19
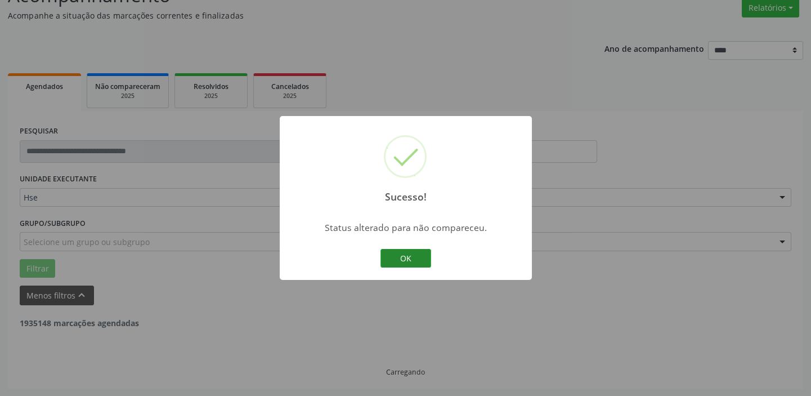
scroll to position [240, 0]
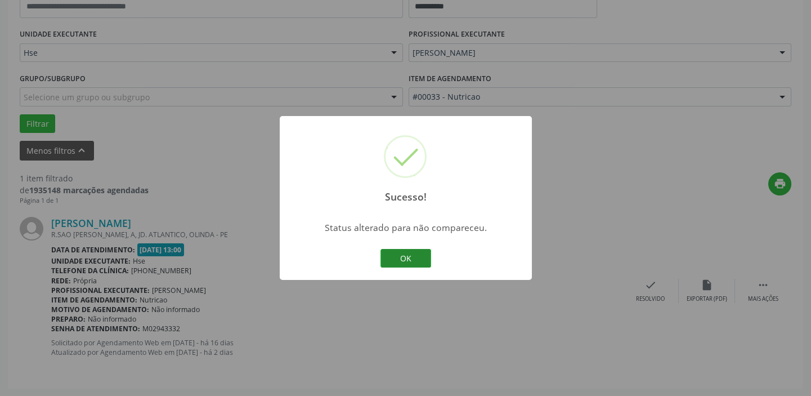
click at [413, 253] on button "OK" at bounding box center [405, 258] width 51 height 19
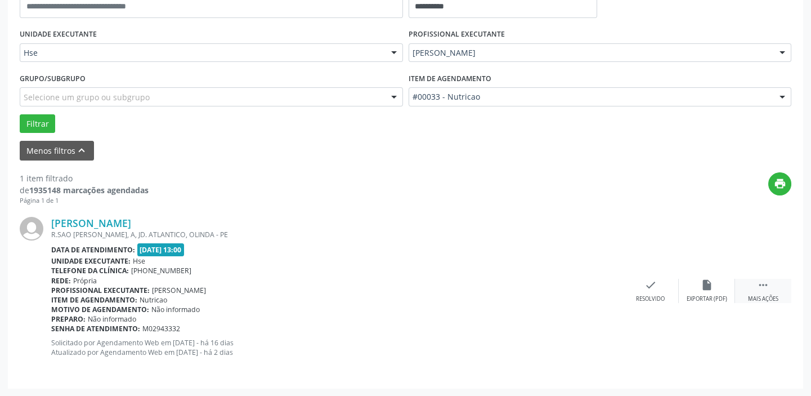
click at [758, 286] on icon "" at bounding box center [763, 285] width 12 height 12
click at [706, 293] on div "alarm_off Não compareceu" at bounding box center [707, 291] width 56 height 24
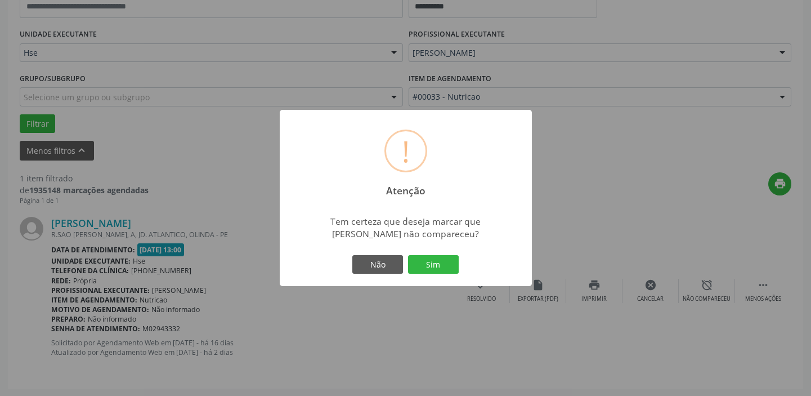
click at [428, 262] on button "Sim" at bounding box center [433, 264] width 51 height 19
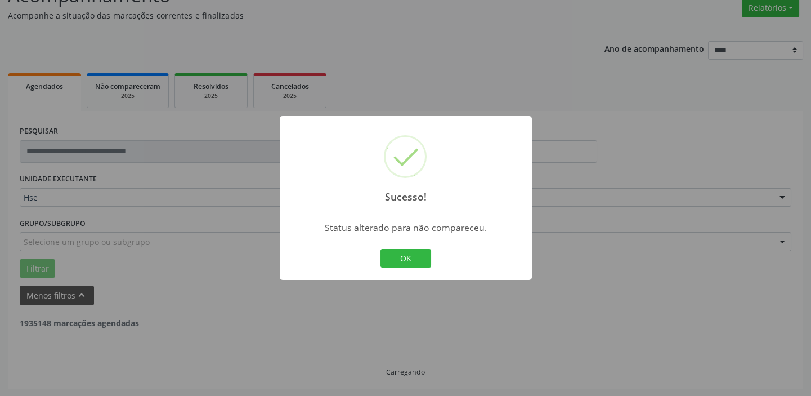
scroll to position [59, 0]
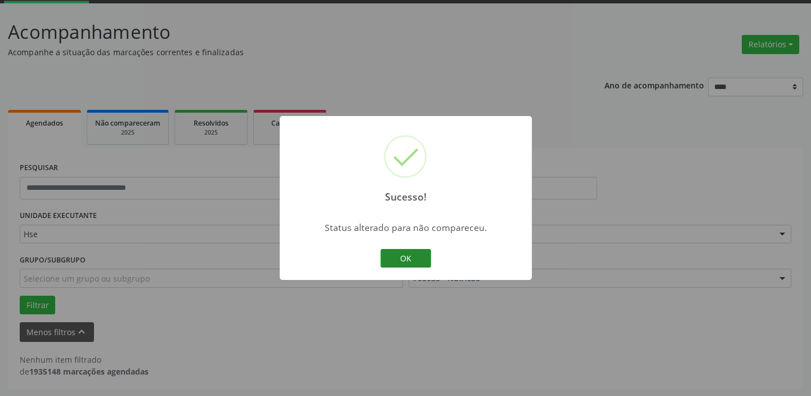
click at [407, 259] on button "OK" at bounding box center [405, 258] width 51 height 19
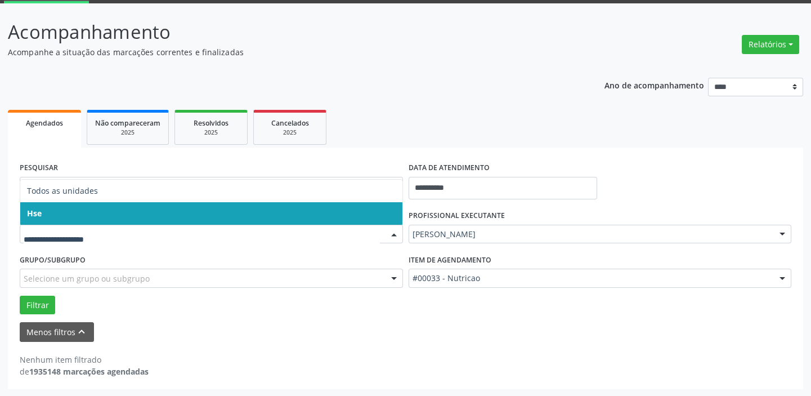
click at [154, 203] on span "Hse" at bounding box center [211, 213] width 382 height 23
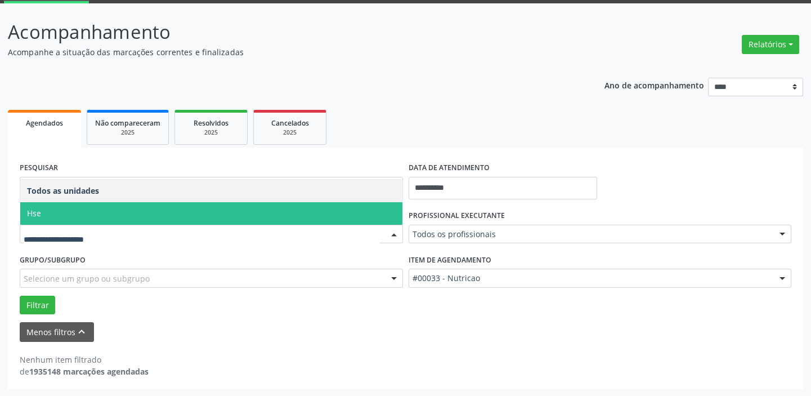
click at [129, 208] on span "Hse" at bounding box center [211, 213] width 382 height 23
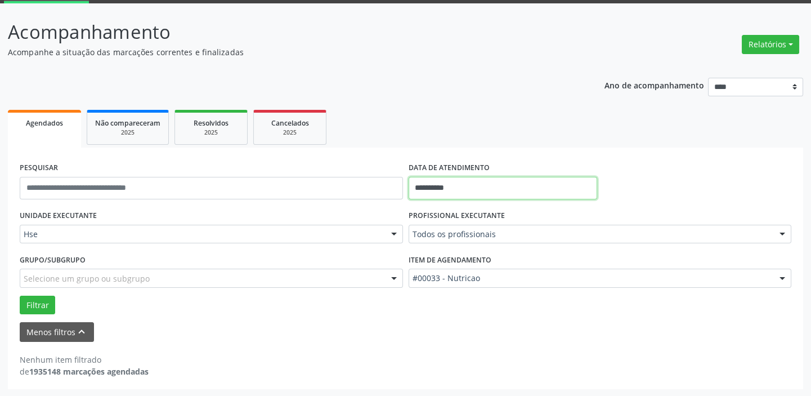
click at [433, 186] on input "**********" at bounding box center [503, 188] width 189 height 23
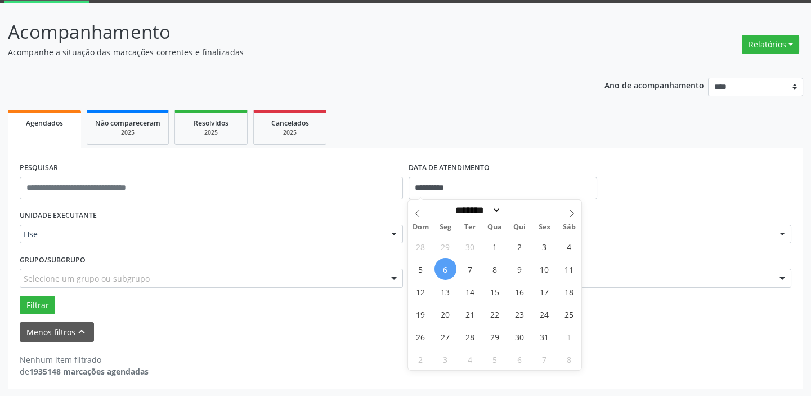
click at [450, 265] on span "6" at bounding box center [446, 269] width 22 height 22
type input "**********"
click at [450, 265] on span "6" at bounding box center [446, 269] width 22 height 22
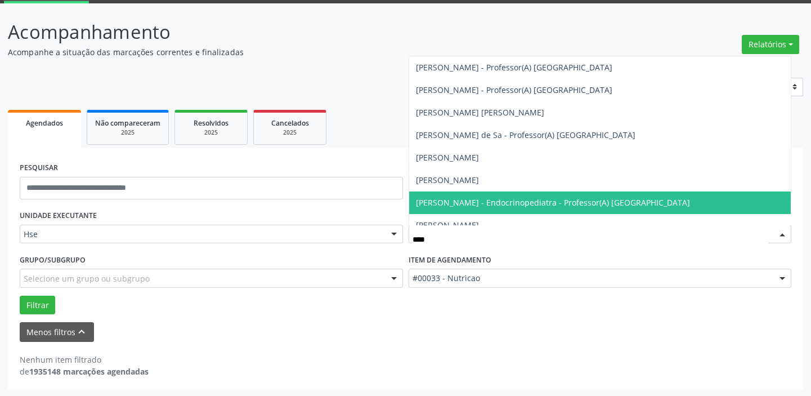
type input "*****"
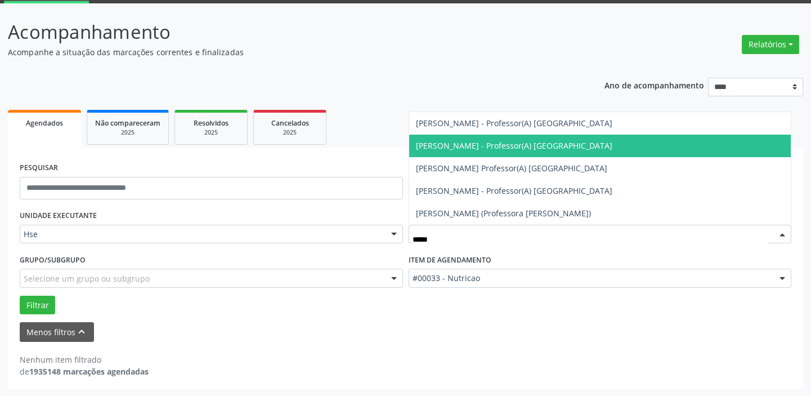
click at [496, 146] on span "[PERSON_NAME] - Professor(A) [GEOGRAPHIC_DATA]" at bounding box center [514, 145] width 196 height 11
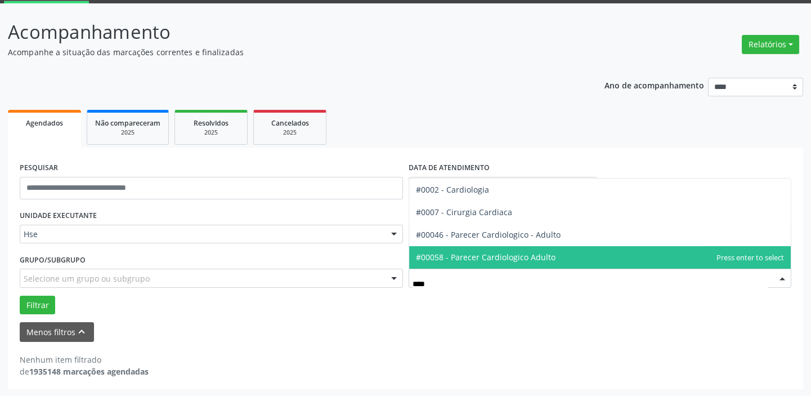
type input "*****"
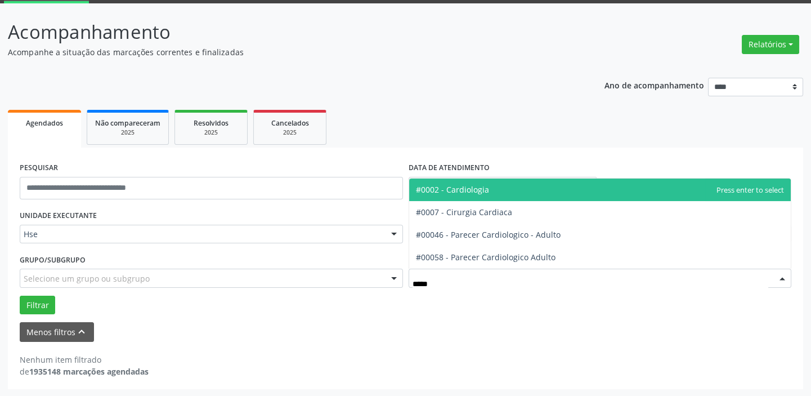
click at [498, 184] on span "#0002 - Cardiologia" at bounding box center [600, 189] width 382 height 23
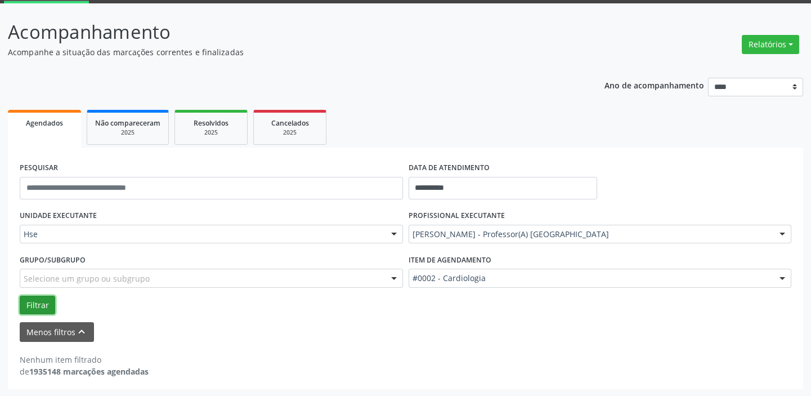
click at [35, 308] on button "Filtrar" at bounding box center [37, 304] width 35 height 19
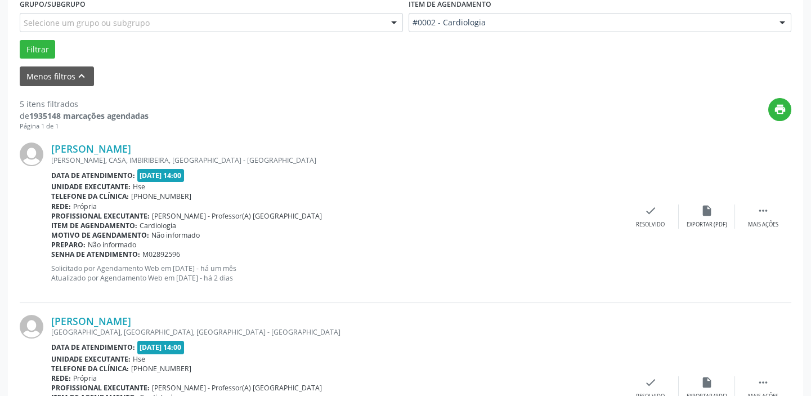
scroll to position [315, 0]
click at [771, 213] on div " Mais ações" at bounding box center [763, 216] width 56 height 24
click at [716, 212] on div "alarm_off Não compareceu" at bounding box center [707, 216] width 56 height 24
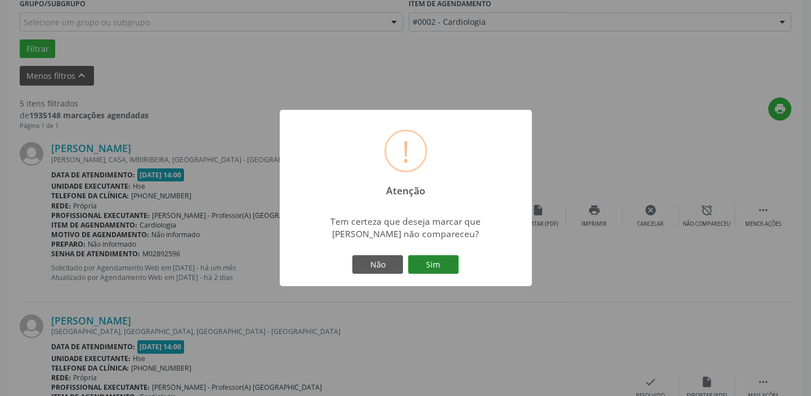
click at [446, 262] on button "Sim" at bounding box center [433, 264] width 51 height 19
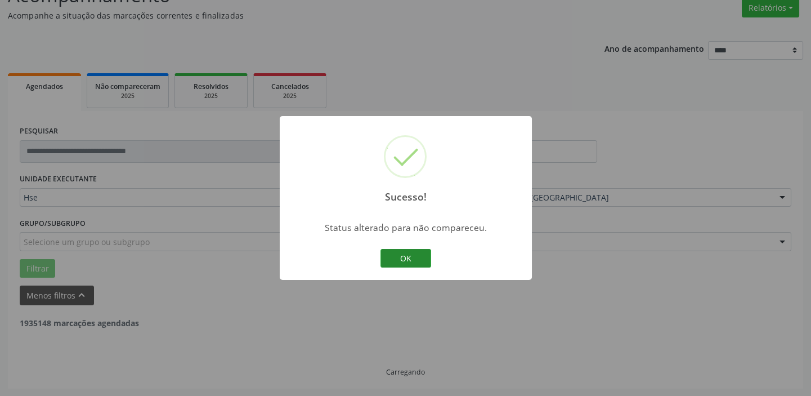
click at [414, 255] on button "OK" at bounding box center [405, 258] width 51 height 19
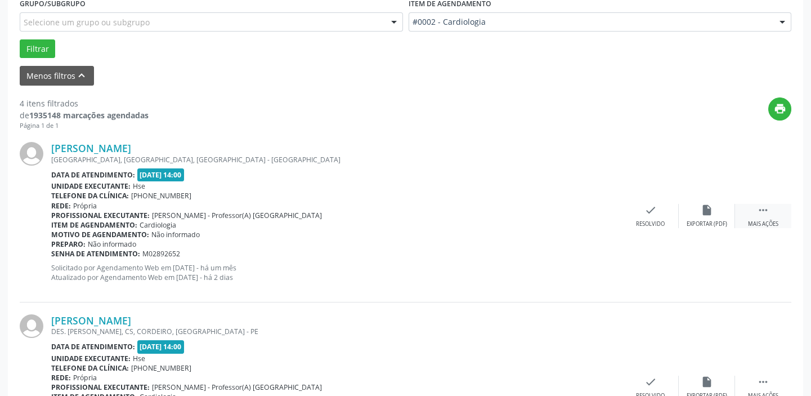
click at [750, 208] on div " Mais ações" at bounding box center [763, 216] width 56 height 24
click at [706, 214] on icon "alarm_off" at bounding box center [707, 210] width 12 height 12
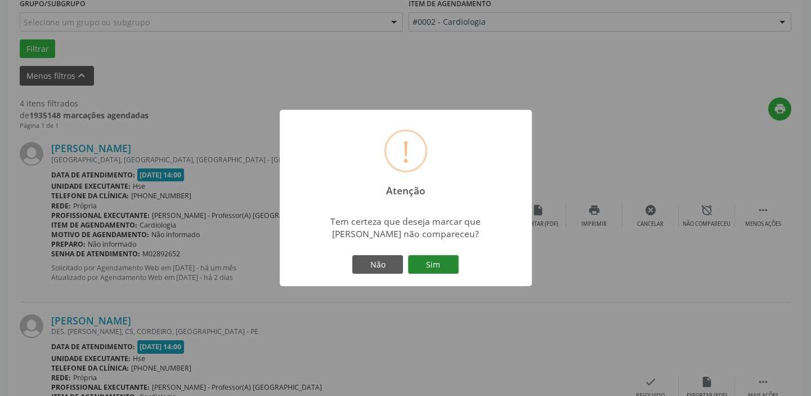
click at [441, 263] on button "Sim" at bounding box center [433, 264] width 51 height 19
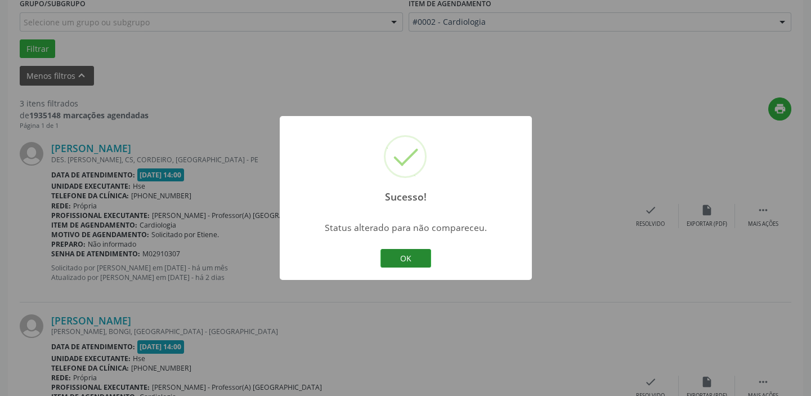
click at [415, 256] on button "OK" at bounding box center [405, 258] width 51 height 19
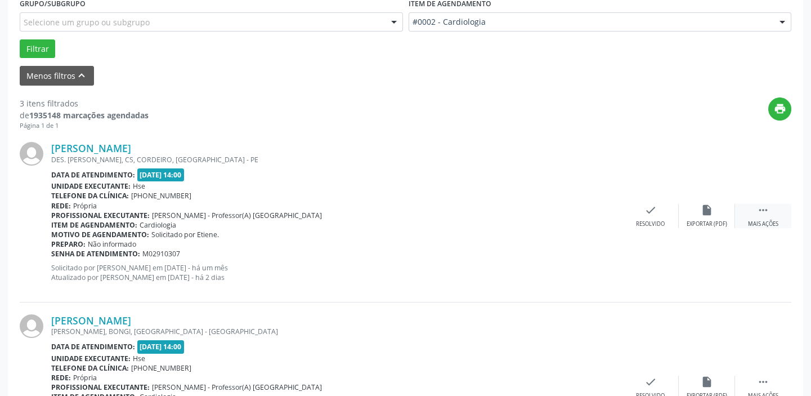
click at [769, 213] on div " Mais ações" at bounding box center [763, 216] width 56 height 24
click at [706, 208] on icon "alarm_off" at bounding box center [707, 210] width 12 height 12
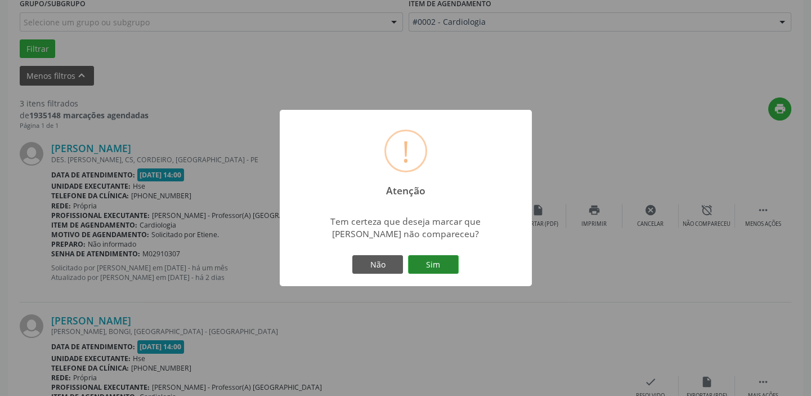
click at [437, 266] on button "Sim" at bounding box center [433, 264] width 51 height 19
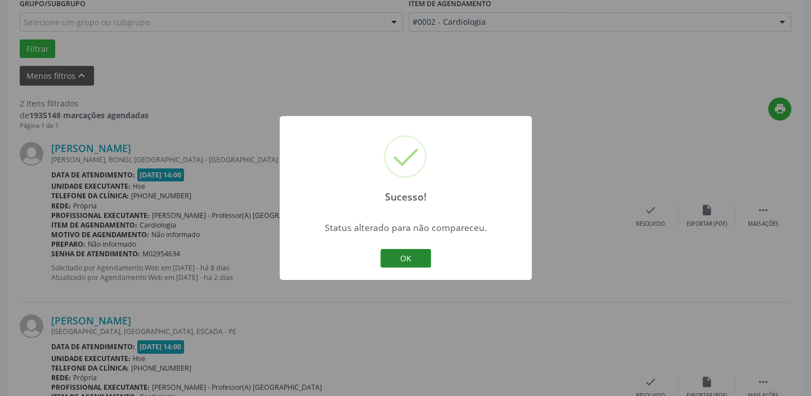
click at [409, 249] on button "OK" at bounding box center [405, 258] width 51 height 19
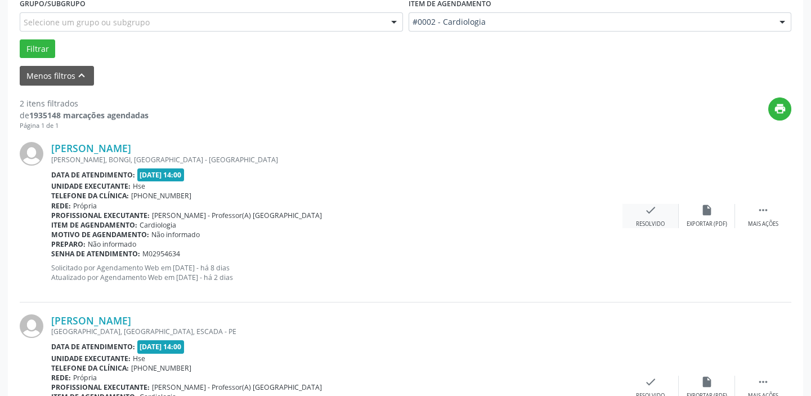
click at [656, 211] on icon "check" at bounding box center [650, 210] width 12 height 12
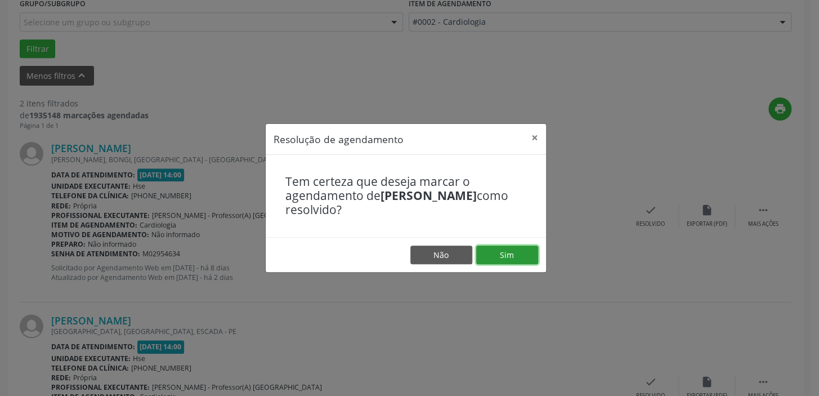
click at [531, 256] on button "Sim" at bounding box center [507, 254] width 62 height 19
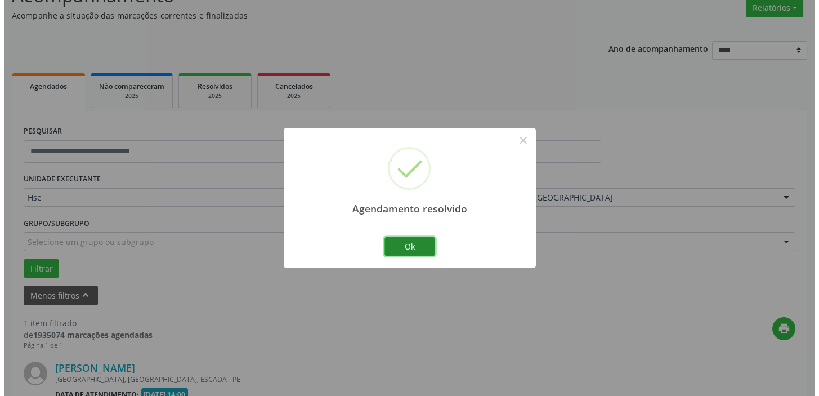
scroll to position [240, 0]
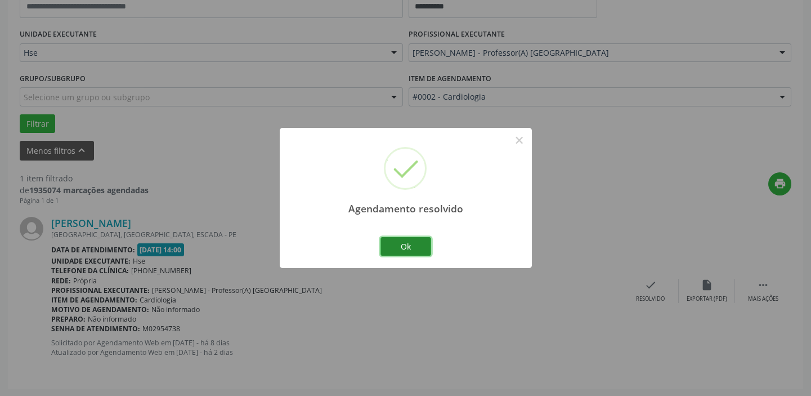
click at [420, 239] on button "Ok" at bounding box center [405, 246] width 51 height 19
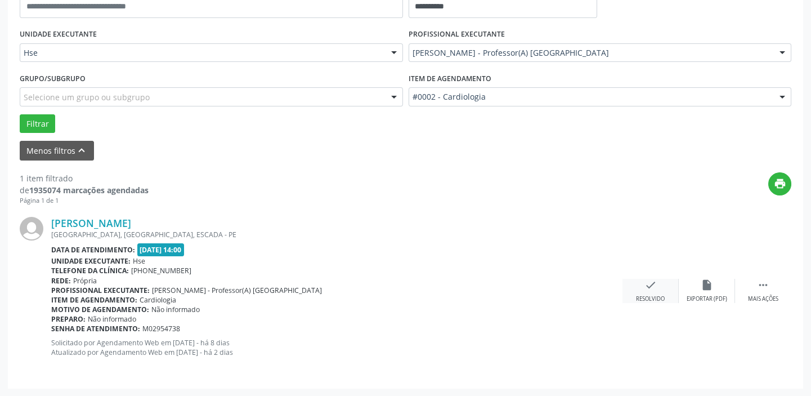
click at [644, 285] on icon "check" at bounding box center [650, 285] width 12 height 12
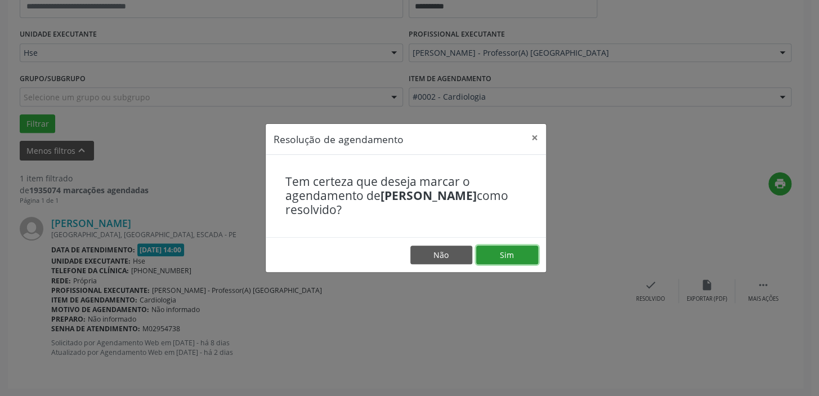
click at [523, 250] on button "Sim" at bounding box center [507, 254] width 62 height 19
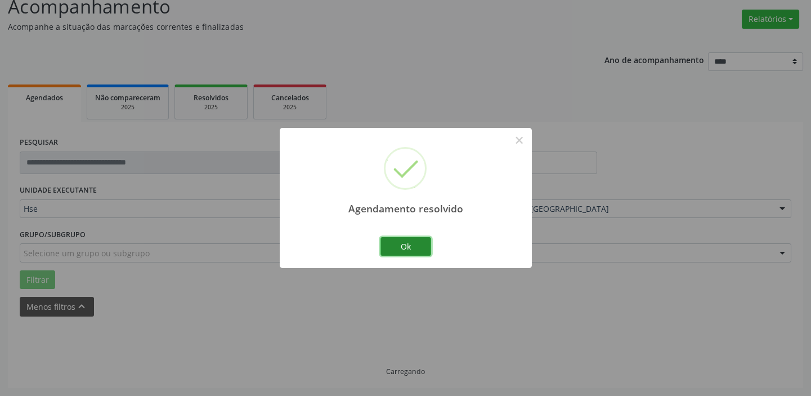
click at [415, 247] on button "Ok" at bounding box center [405, 246] width 51 height 19
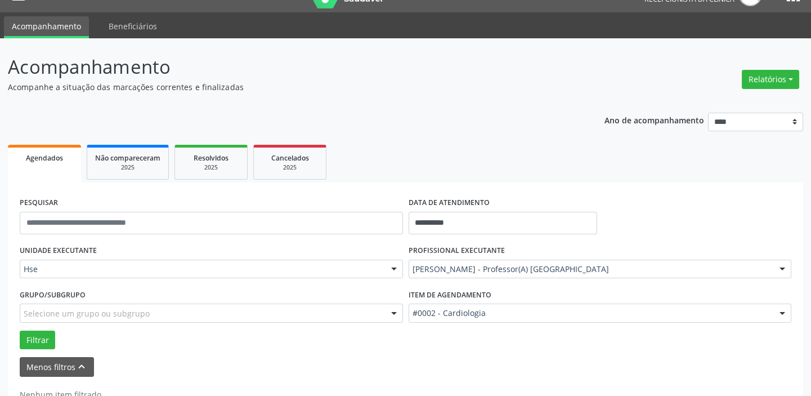
scroll to position [7, 0]
